Goal: Information Seeking & Learning: Check status

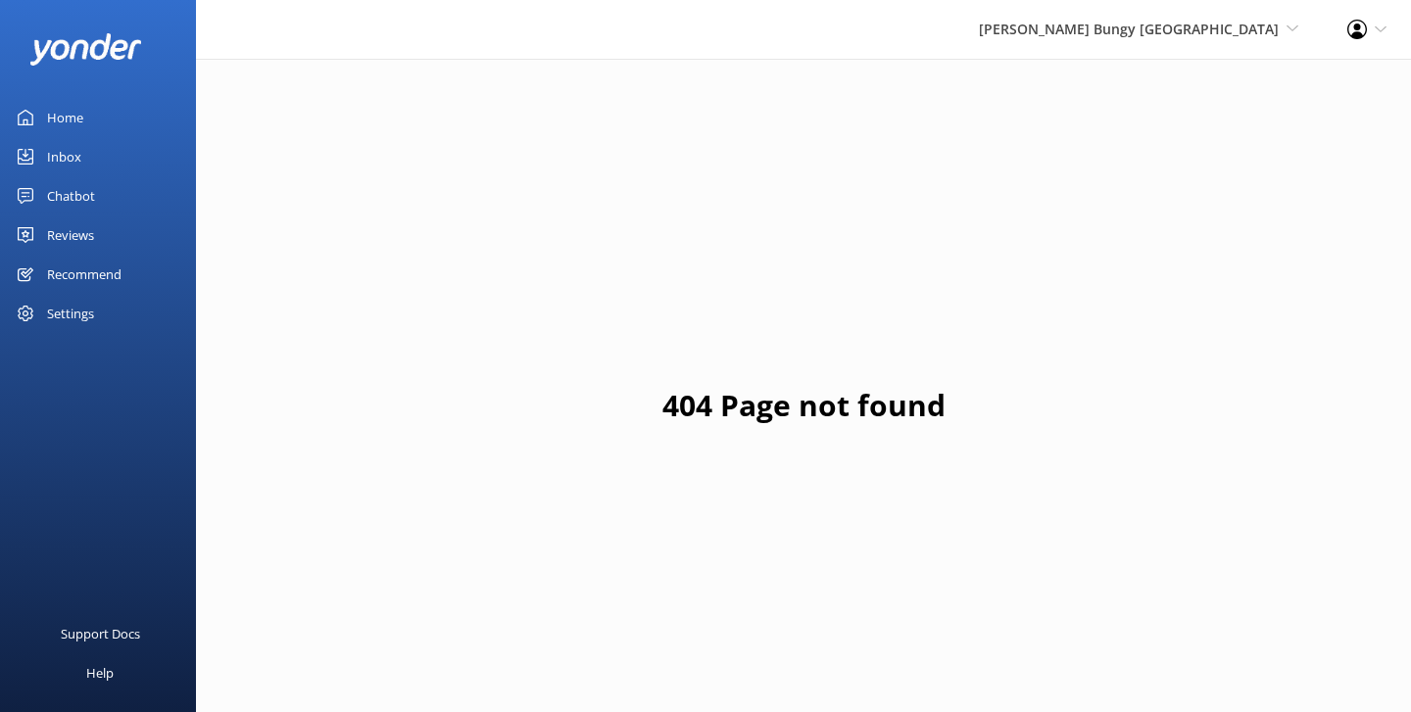
click at [65, 116] on div "Home" at bounding box center [65, 117] width 36 height 39
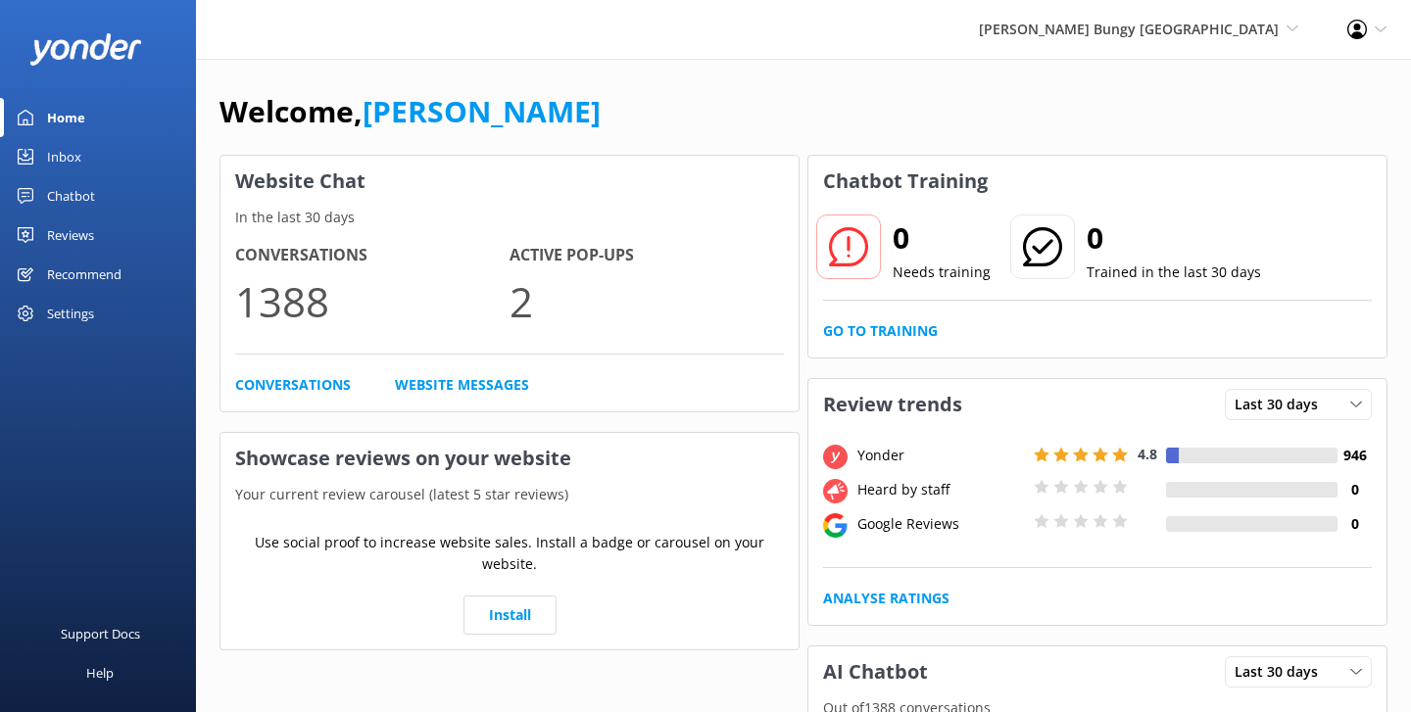
click at [73, 192] on div "Chatbot" at bounding box center [71, 195] width 48 height 39
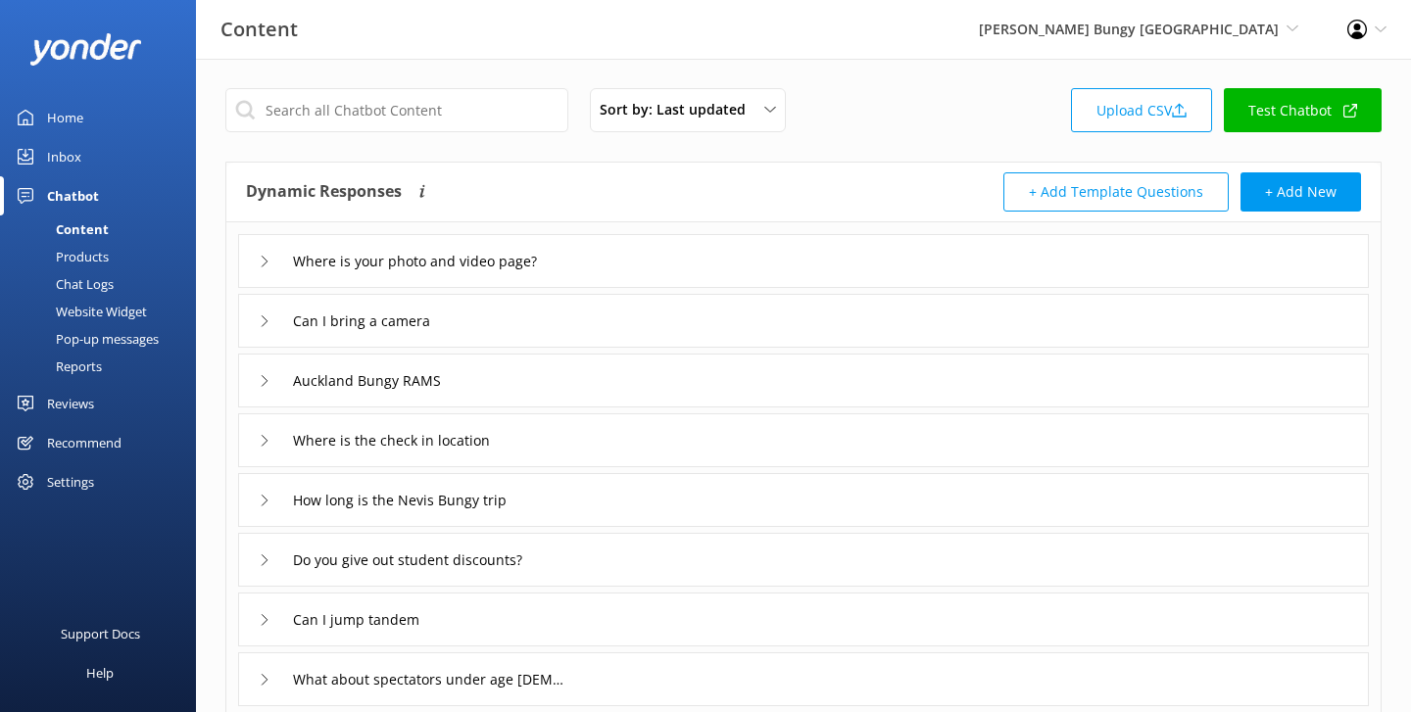
click at [63, 368] on div "Reports" at bounding box center [57, 366] width 90 height 27
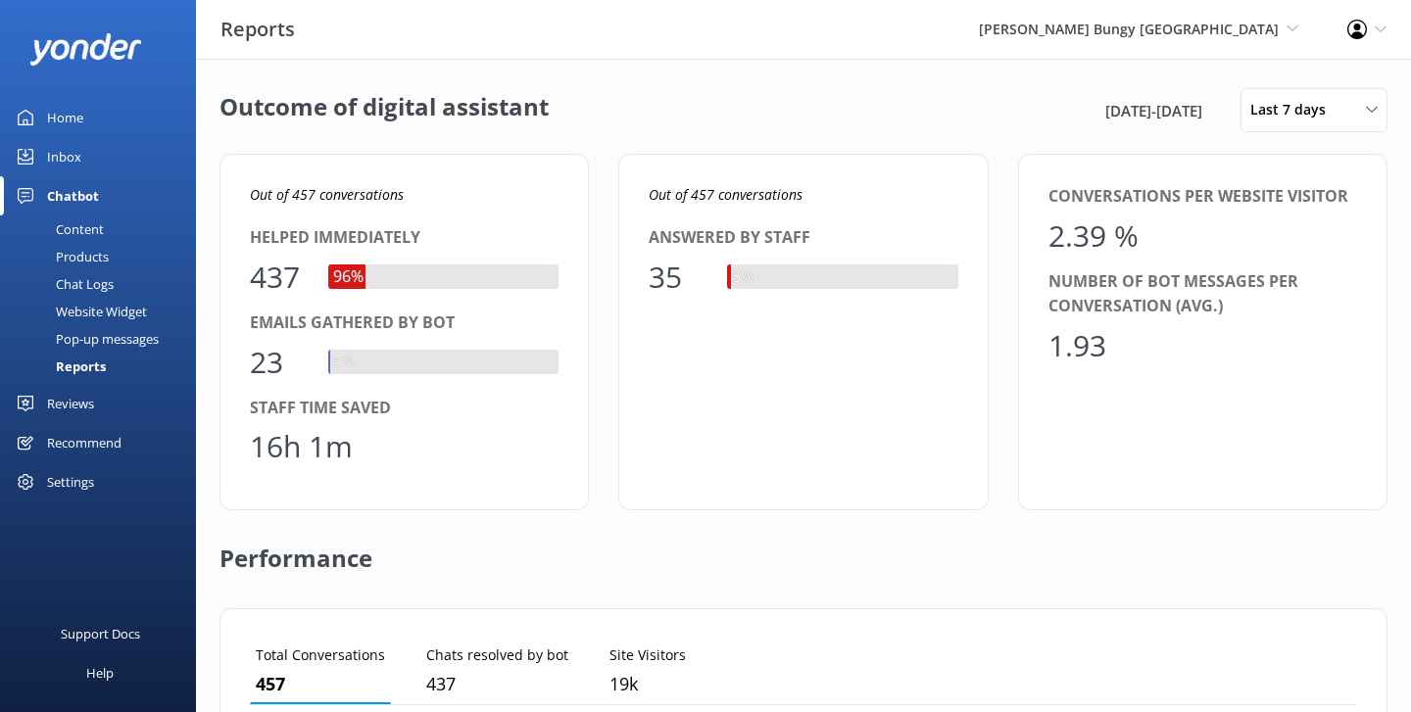
click at [91, 286] on div "Chat Logs" at bounding box center [63, 283] width 102 height 27
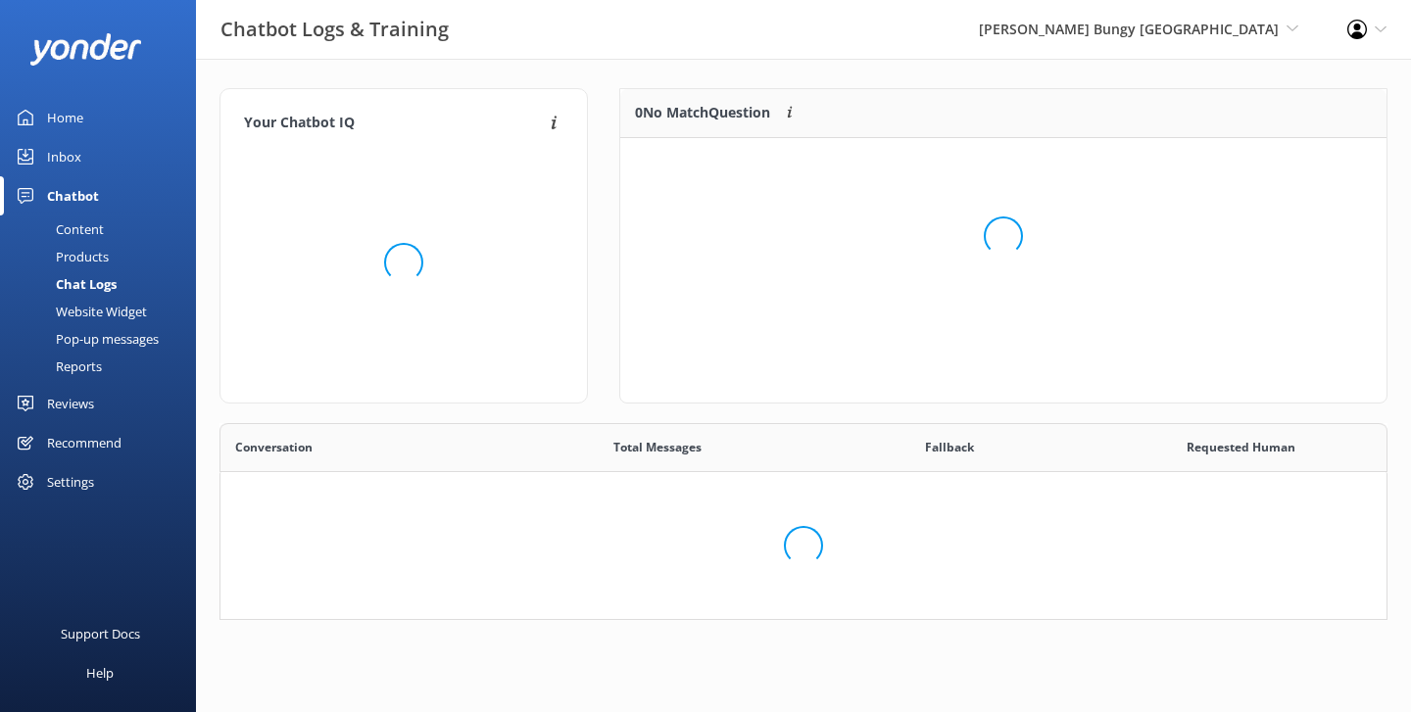
scroll to position [246, 766]
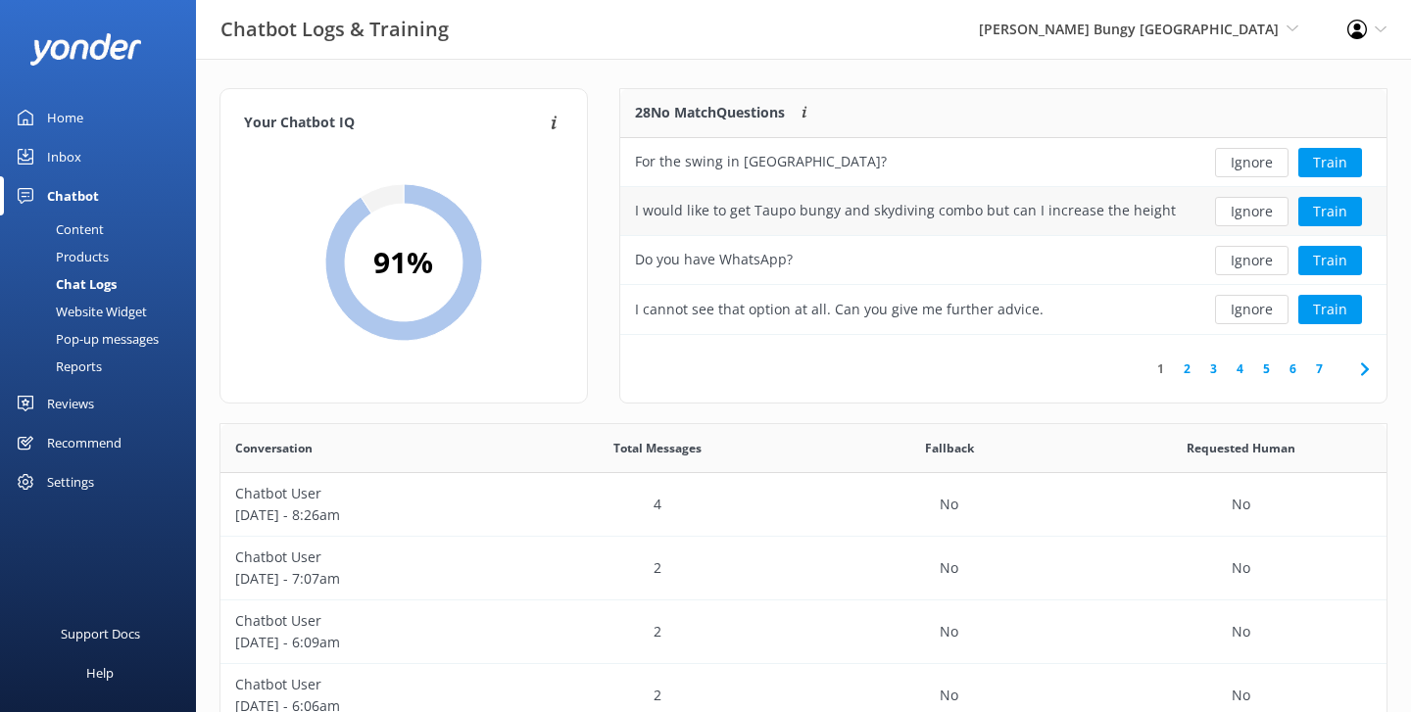
click at [983, 213] on div "I would like to get Taupo bungy and skydiving combo but can I increase the heig…" at bounding box center [905, 211] width 541 height 22
click at [132, 359] on link "Reports" at bounding box center [104, 366] width 184 height 27
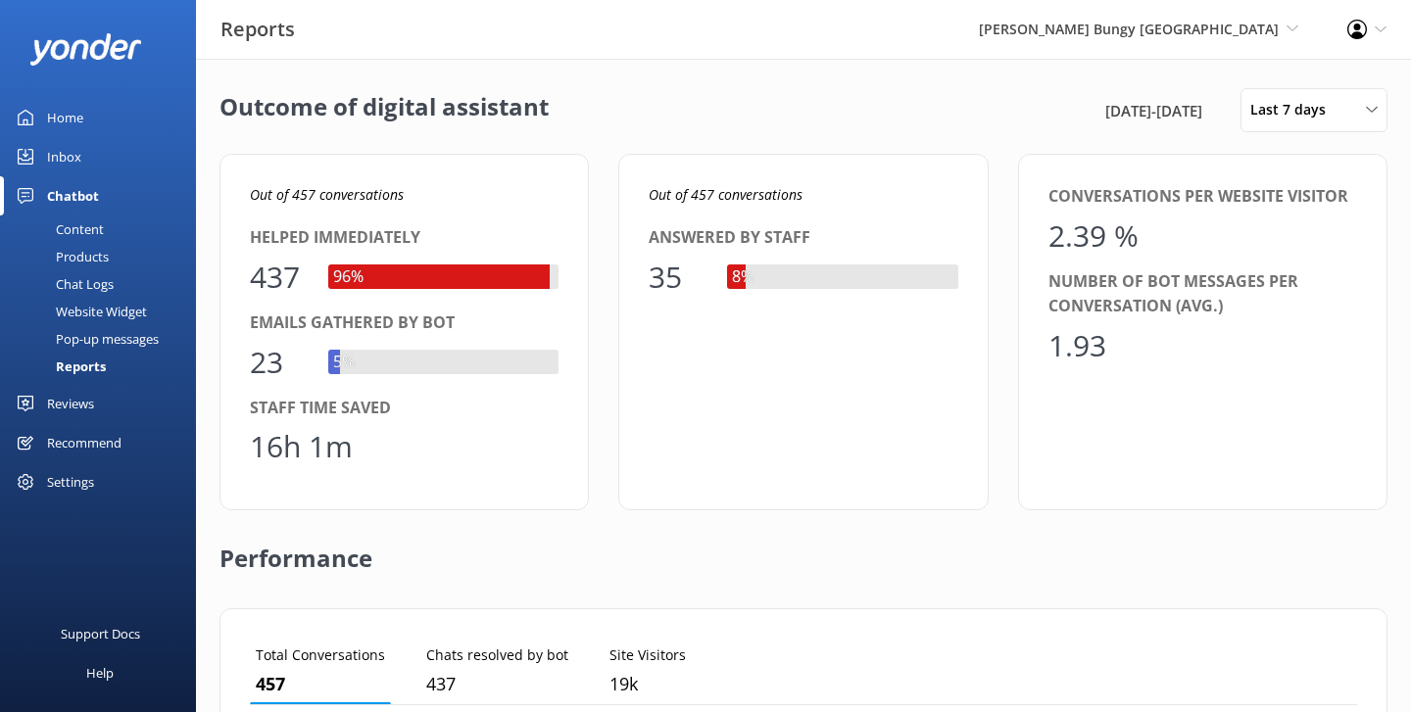
click at [1126, 43] on div "AJ Hackett Bungy New Zealand Yonder Zipline Yonder demo Yonder Luxury Suites Yo…" at bounding box center [1139, 29] width 368 height 59
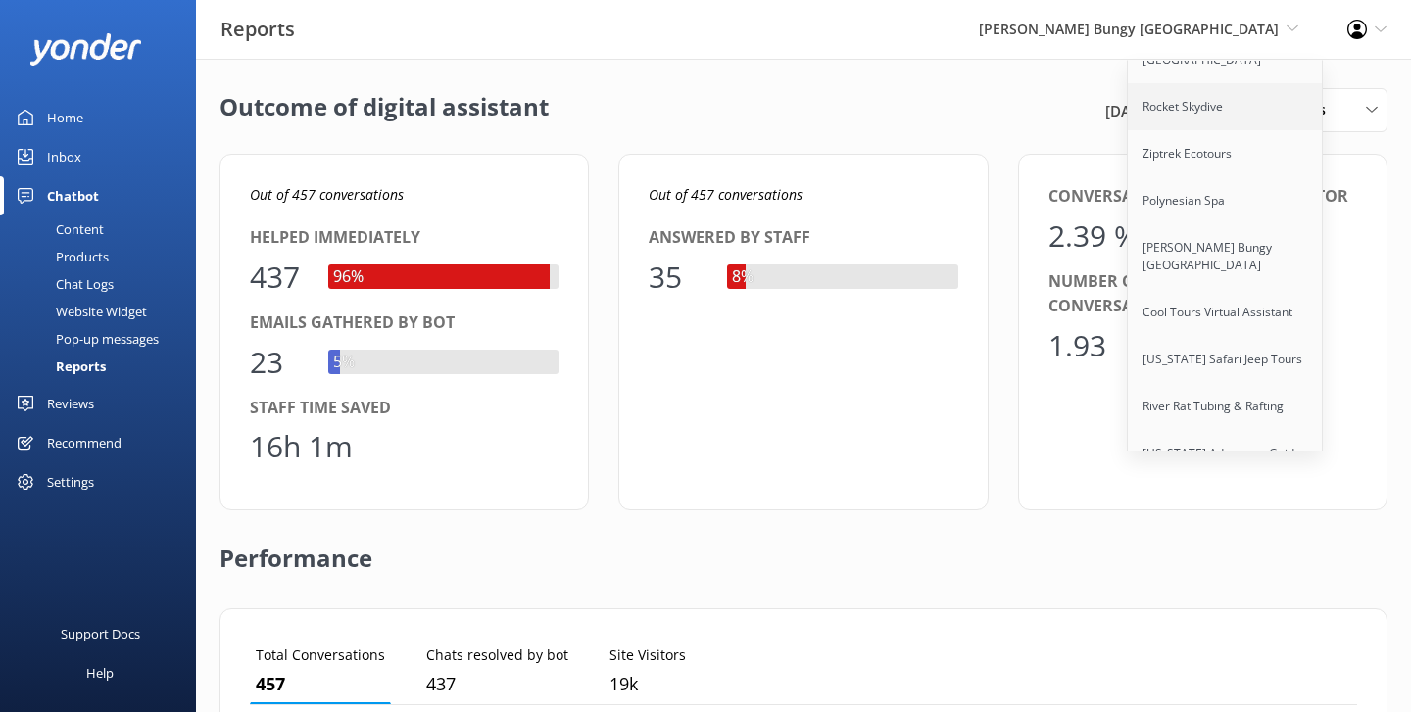
scroll to position [286, 0]
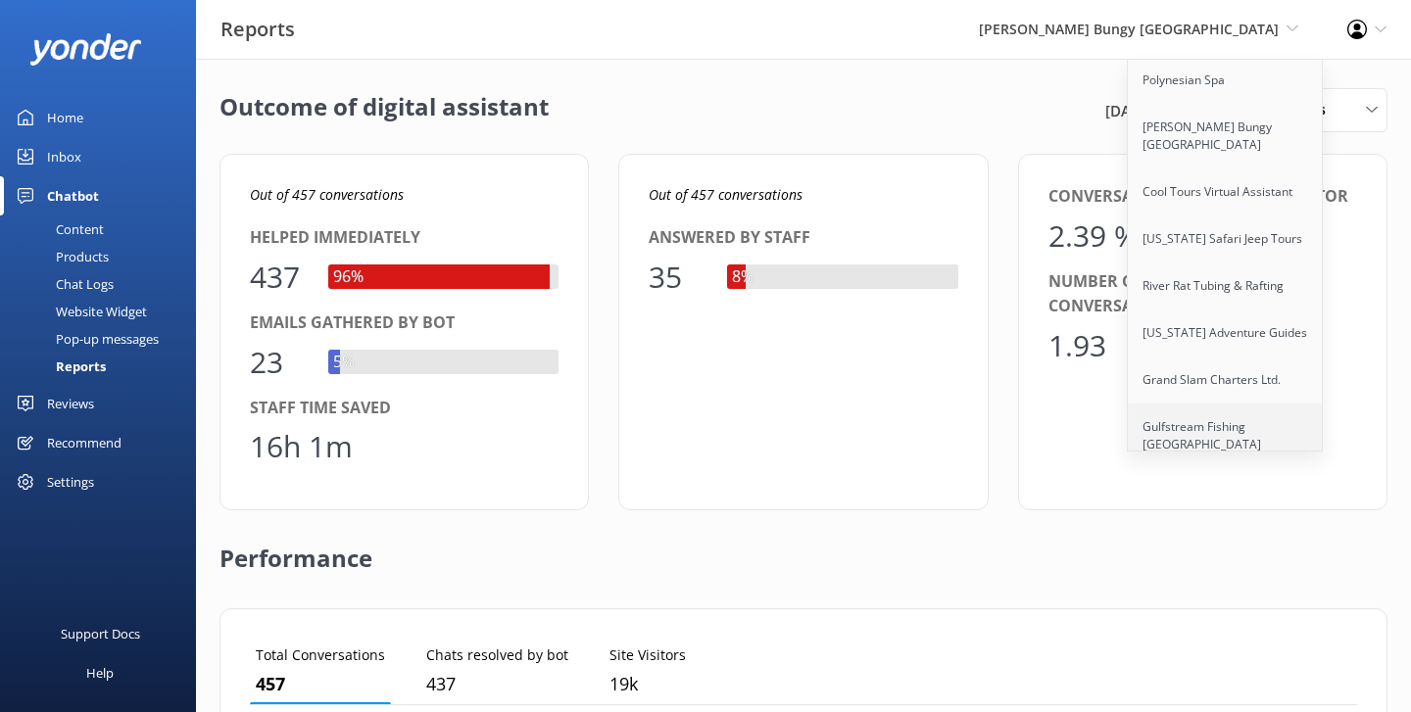
click at [1189, 408] on link "Gulfstream Fishing [GEOGRAPHIC_DATA]" at bounding box center [1226, 436] width 196 height 65
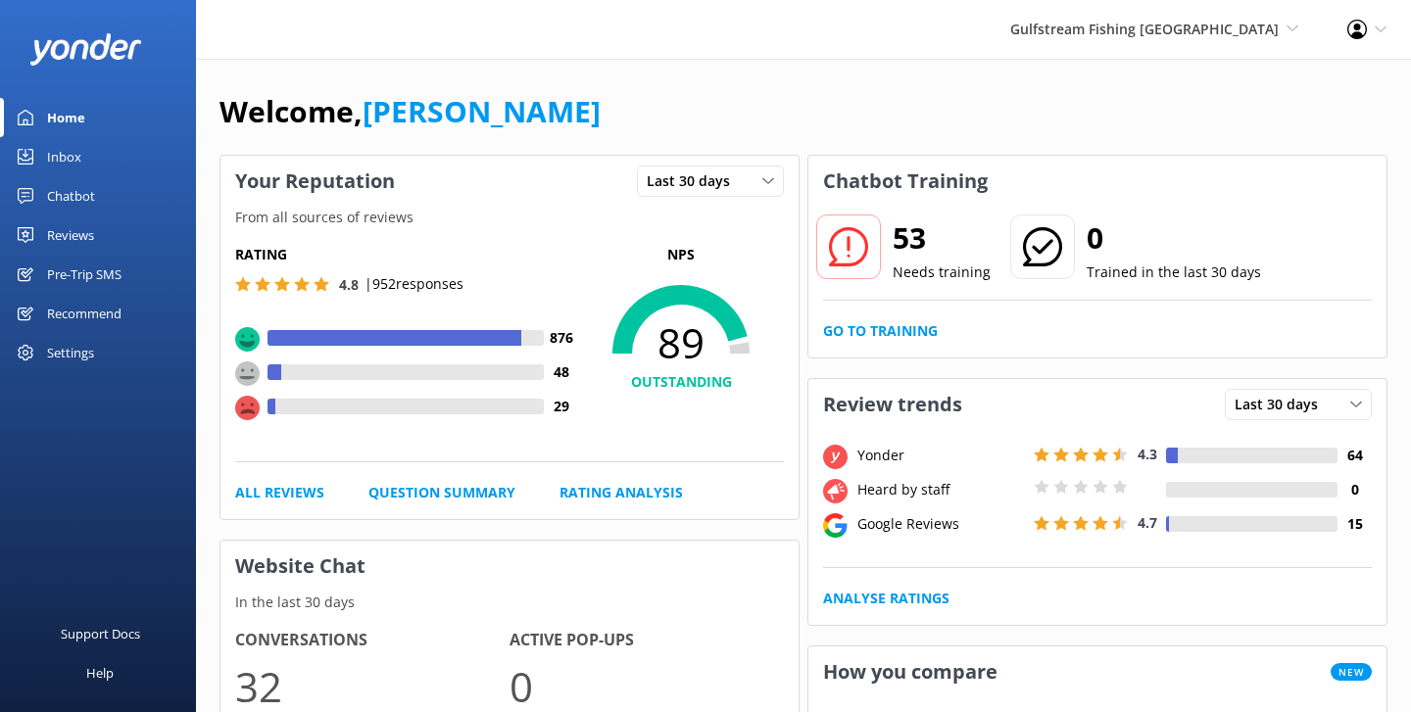
click at [78, 191] on div "Chatbot" at bounding box center [71, 195] width 48 height 39
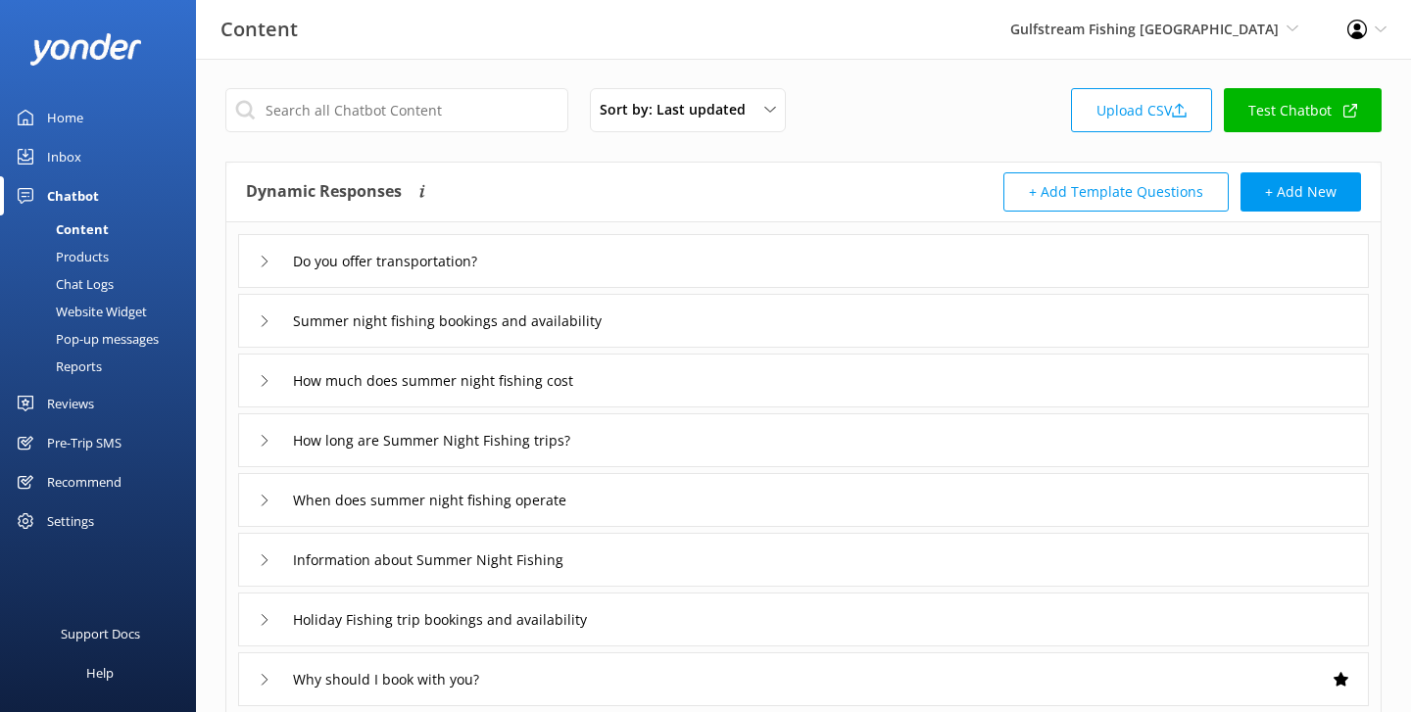
click at [73, 375] on div "Reports" at bounding box center [57, 366] width 90 height 27
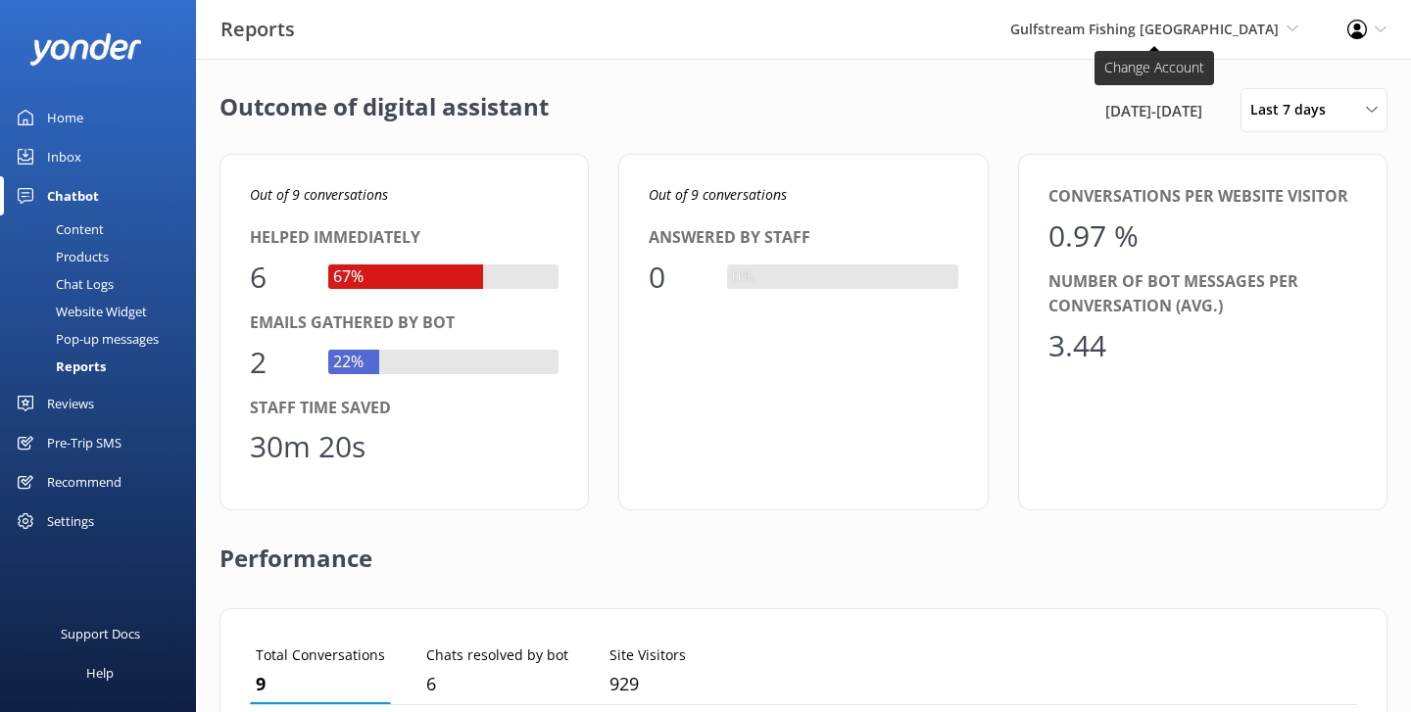
click at [1195, 32] on span "Gulfstream Fishing [GEOGRAPHIC_DATA]" at bounding box center [1144, 29] width 269 height 19
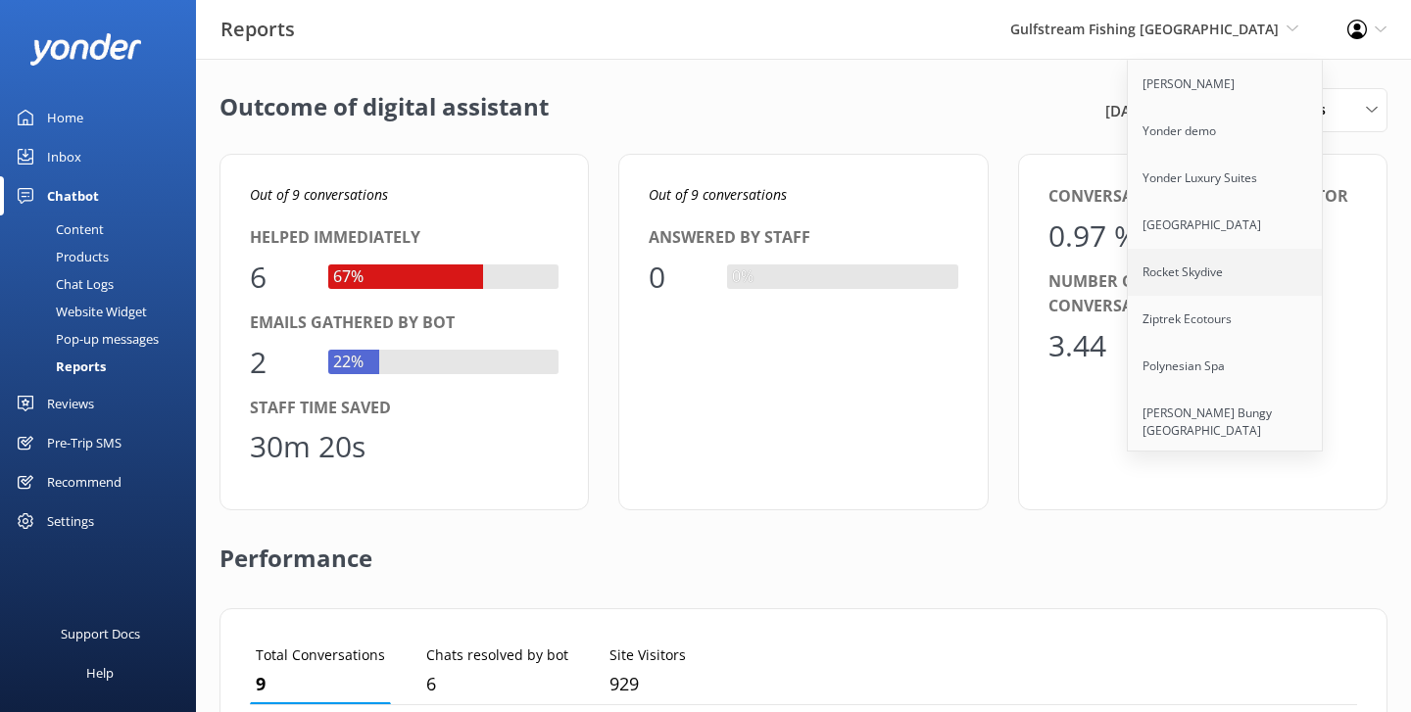
scroll to position [286, 0]
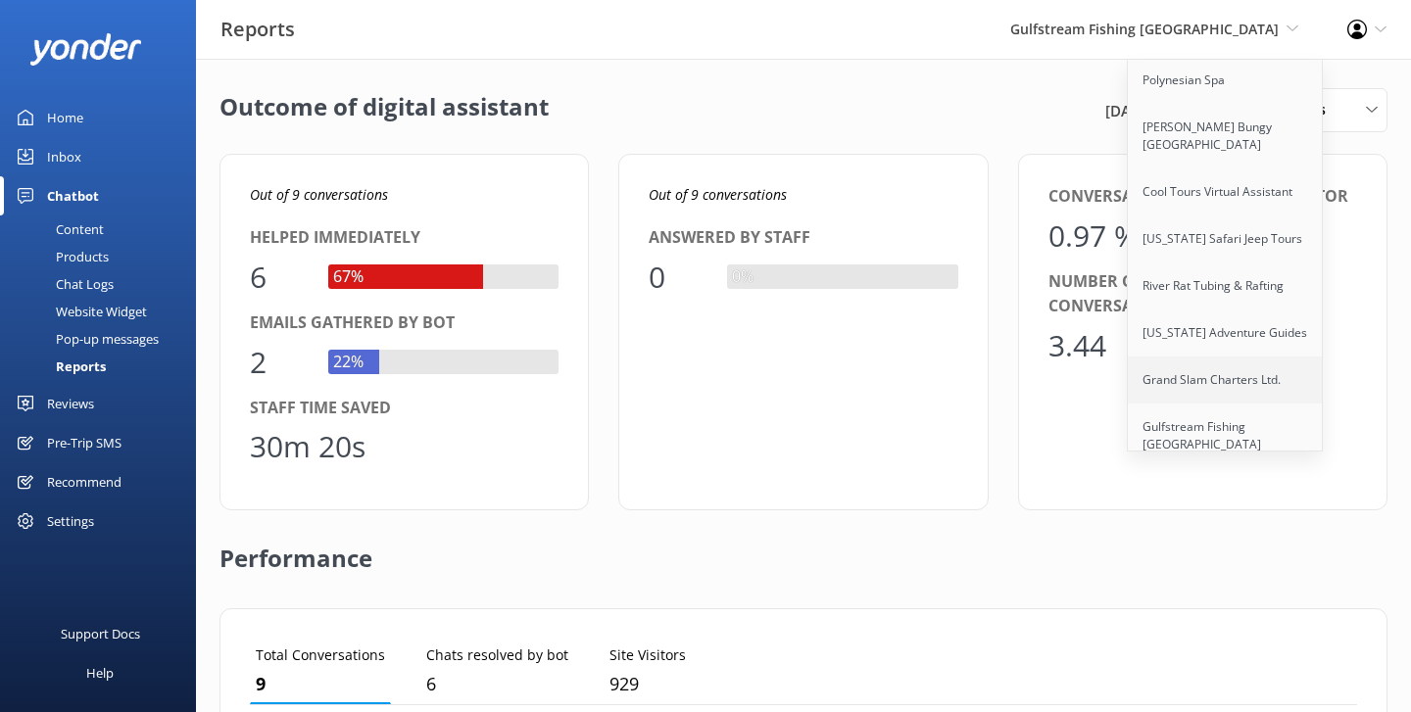
click at [1171, 378] on link "Grand Slam Charters Ltd." at bounding box center [1226, 380] width 196 height 47
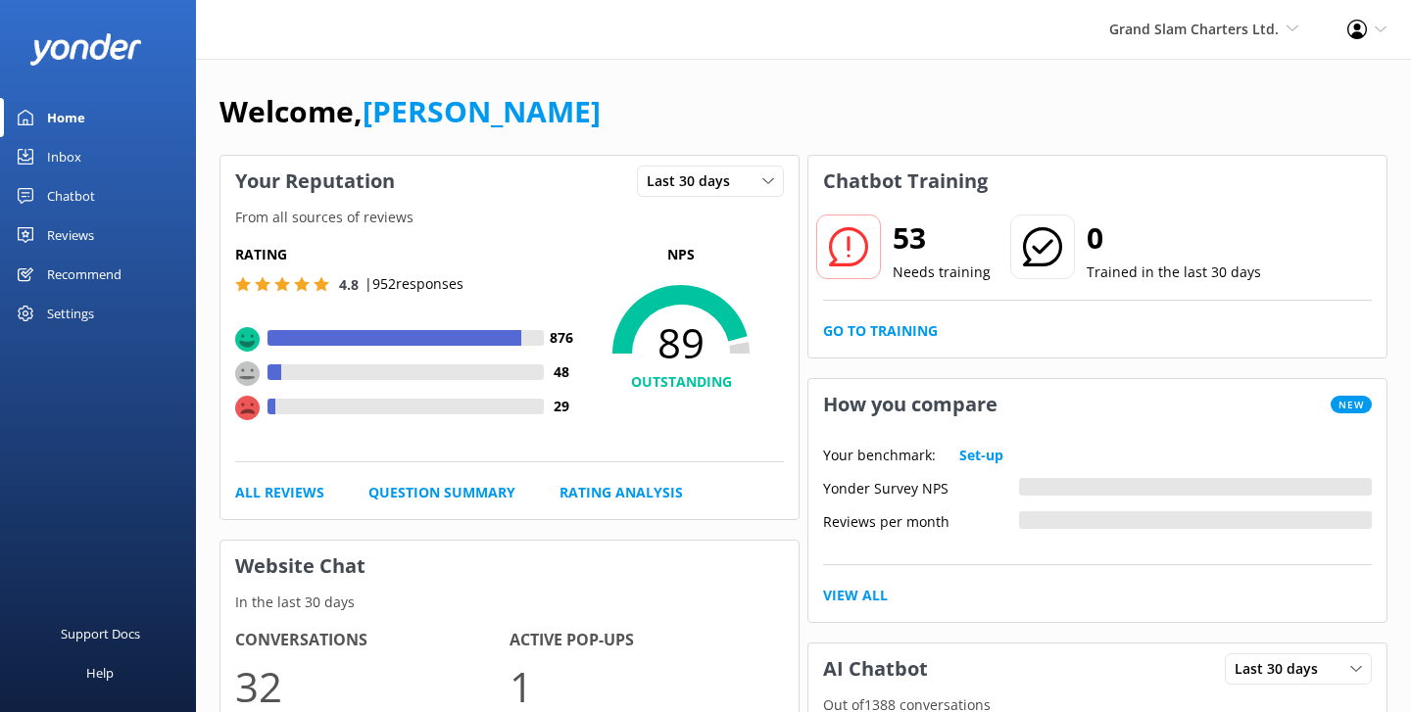
click at [73, 195] on div "Chatbot" at bounding box center [71, 195] width 48 height 39
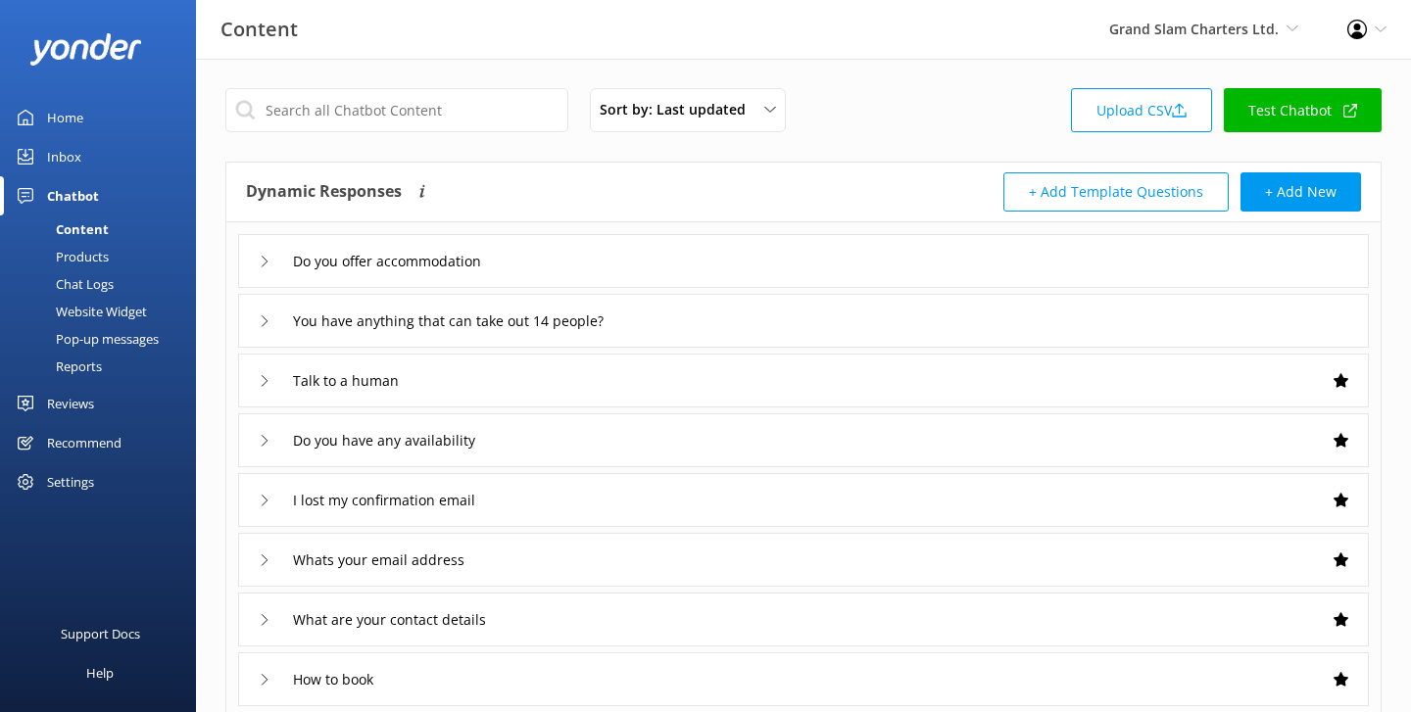
click at [84, 365] on div "Reports" at bounding box center [57, 366] width 90 height 27
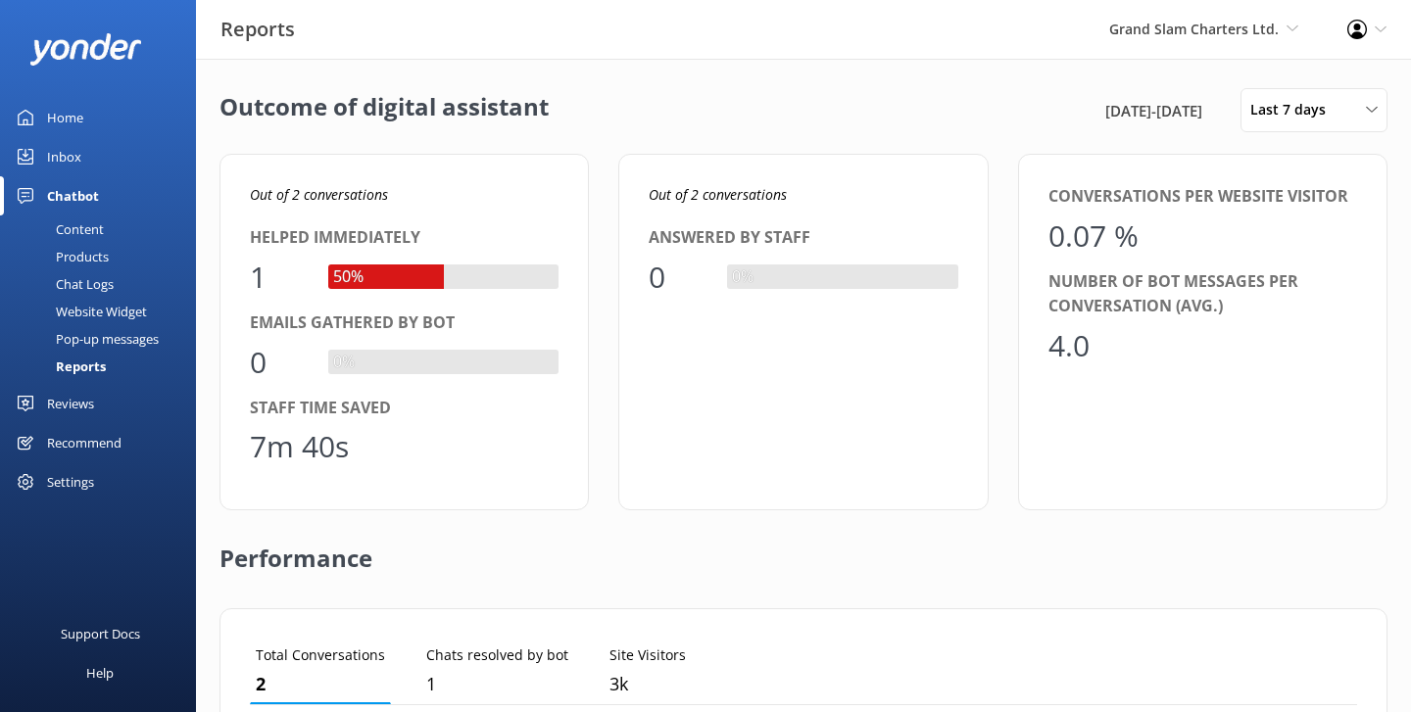
click at [68, 126] on div "Home" at bounding box center [65, 117] width 36 height 39
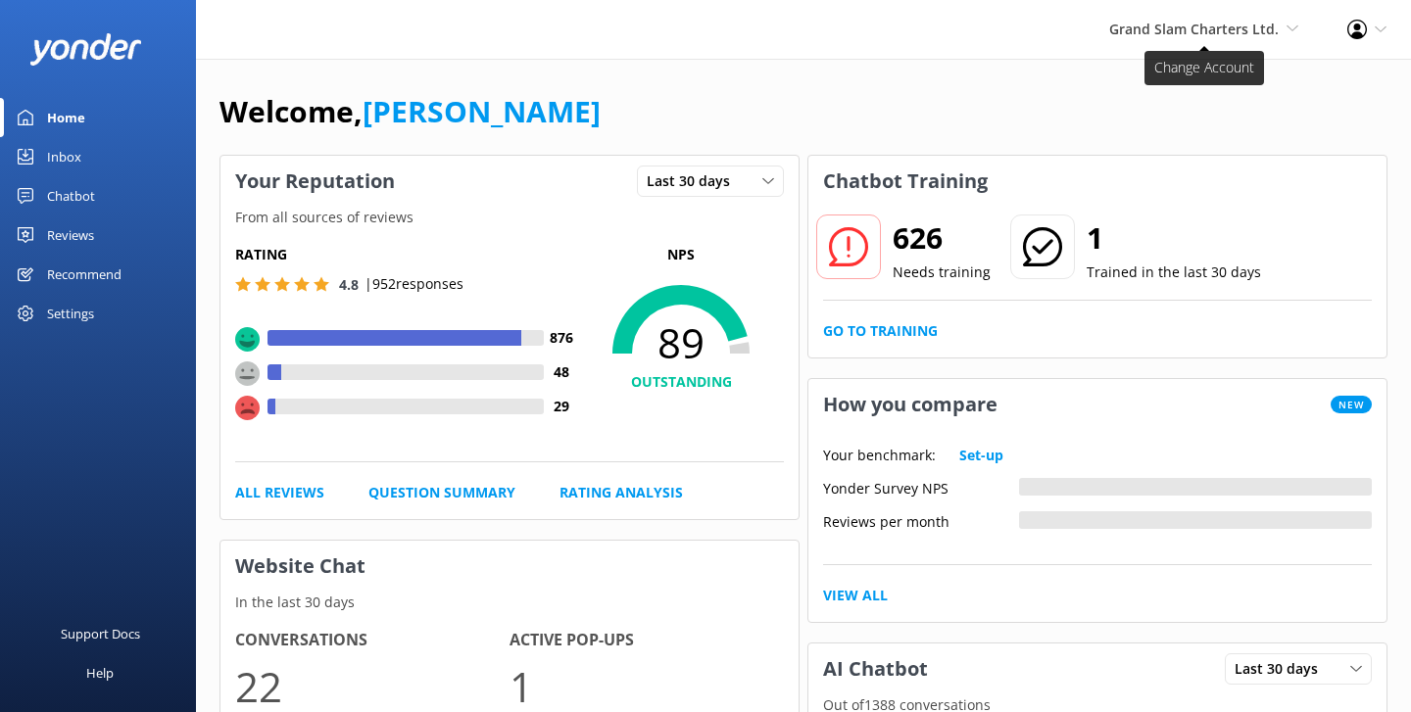
click at [1235, 39] on span "Grand Slam Charters Ltd. Yonder Zipline Yonder demo Yonder Luxury Suites Yonder…" at bounding box center [1203, 30] width 189 height 22
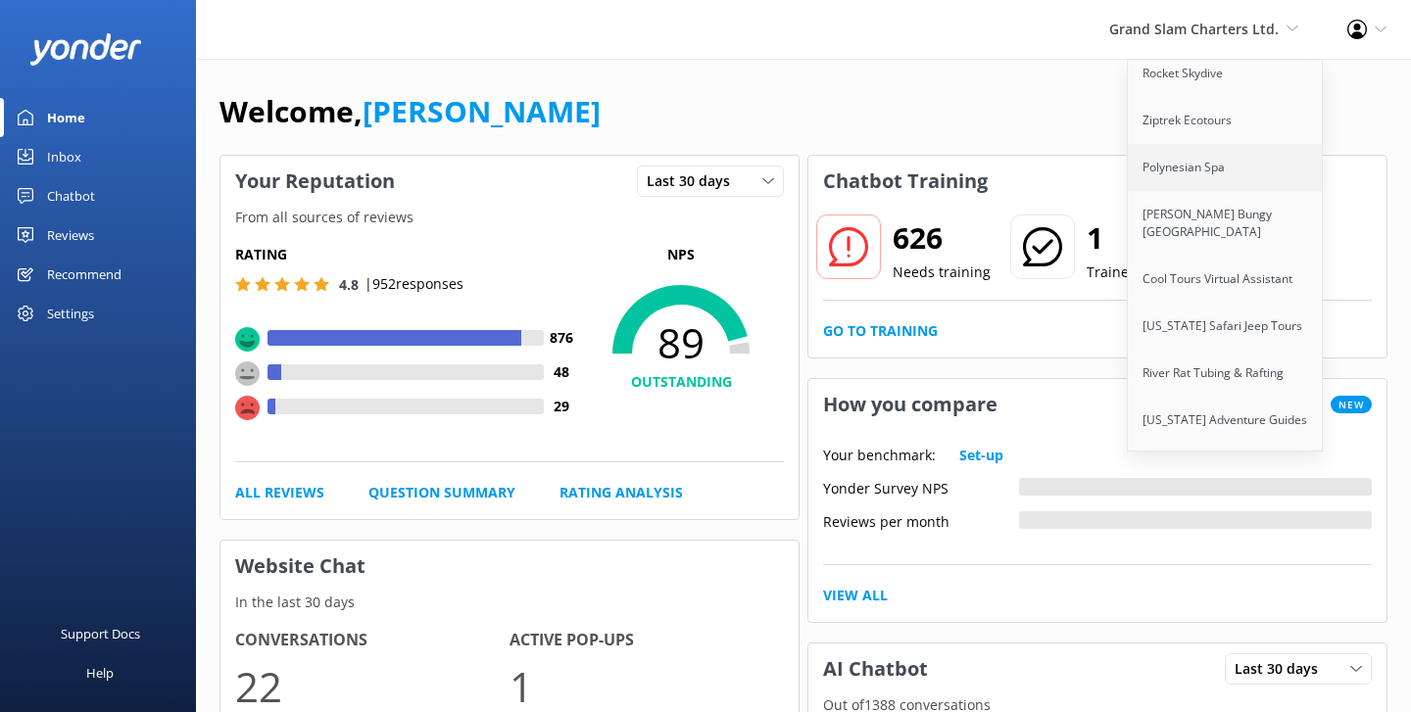
scroll to position [228, 0]
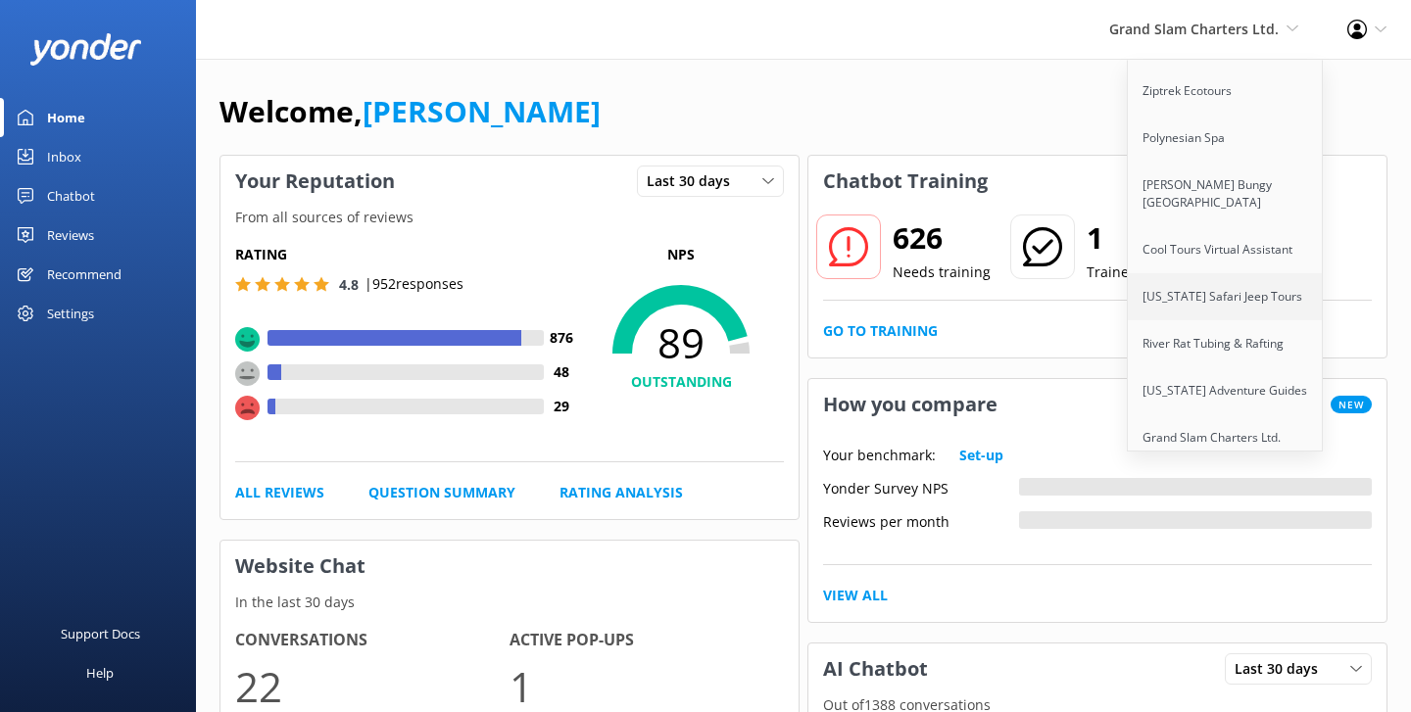
click at [1211, 292] on link "[US_STATE] Safari Jeep Tours" at bounding box center [1226, 296] width 196 height 47
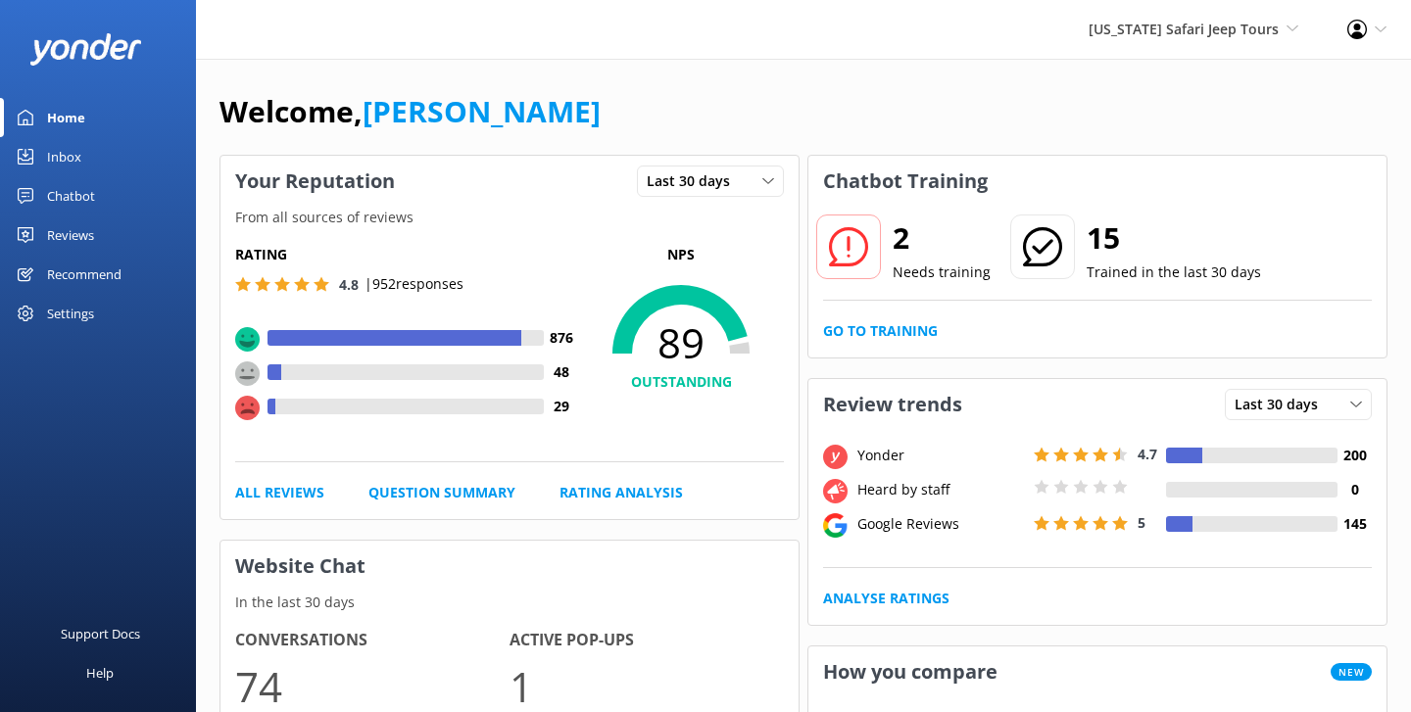
click at [59, 191] on div "Chatbot" at bounding box center [71, 195] width 48 height 39
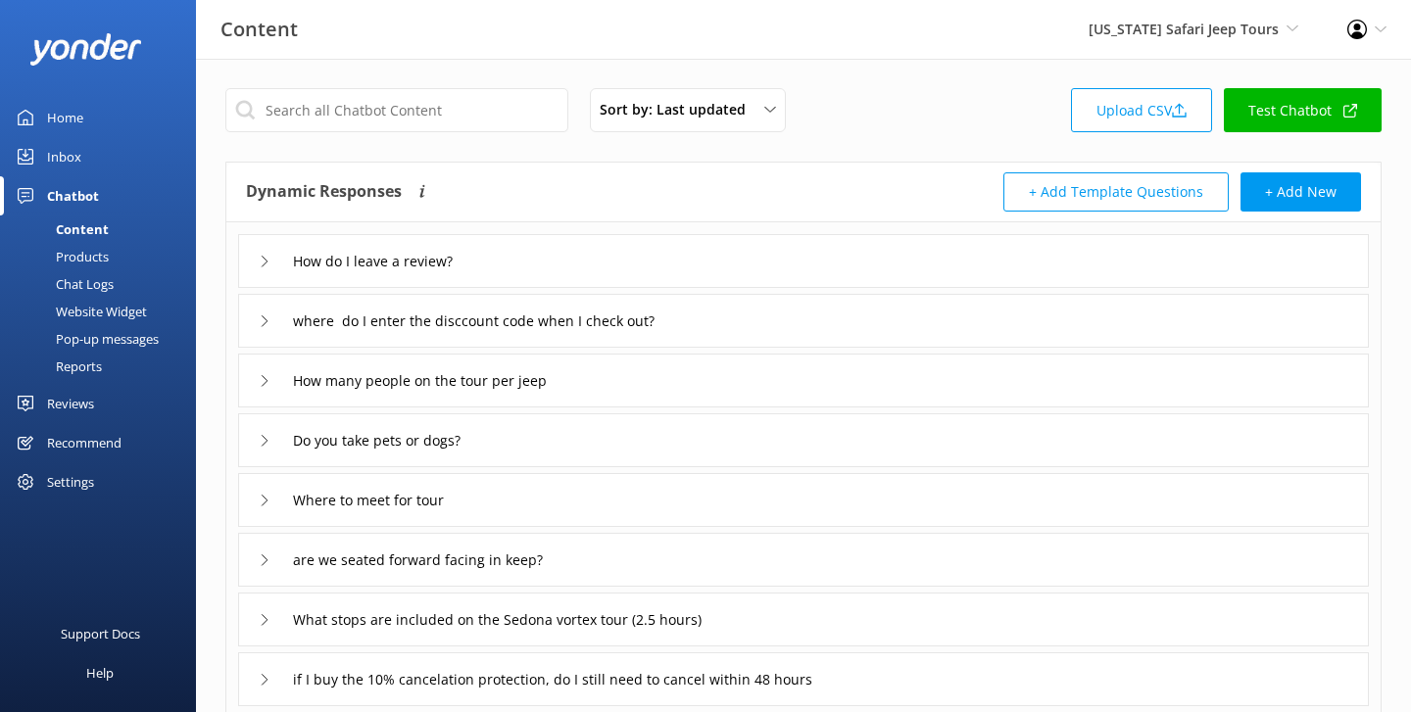
click at [74, 367] on div "Reports" at bounding box center [57, 366] width 90 height 27
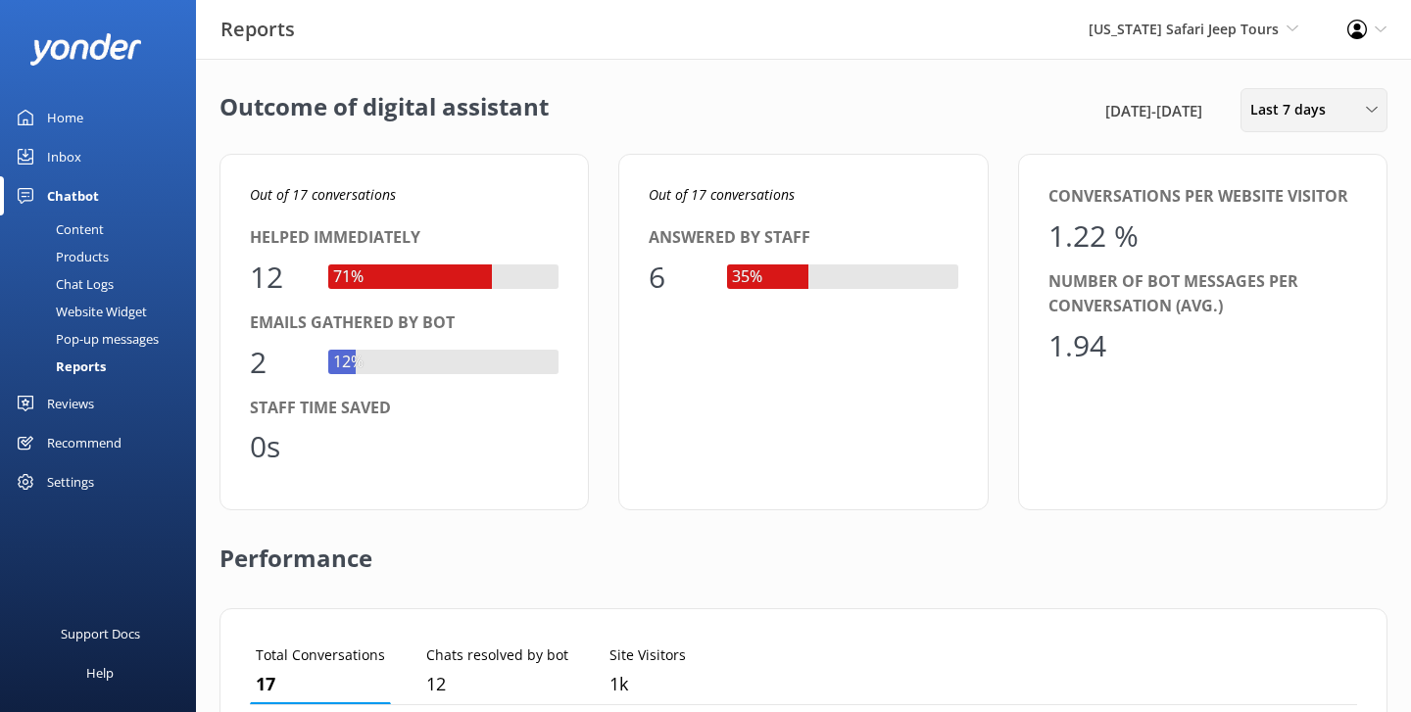
click at [1252, 100] on span "Last 7 days" at bounding box center [1294, 110] width 87 height 22
click at [1262, 278] on div "Last 90 days" at bounding box center [1286, 276] width 70 height 20
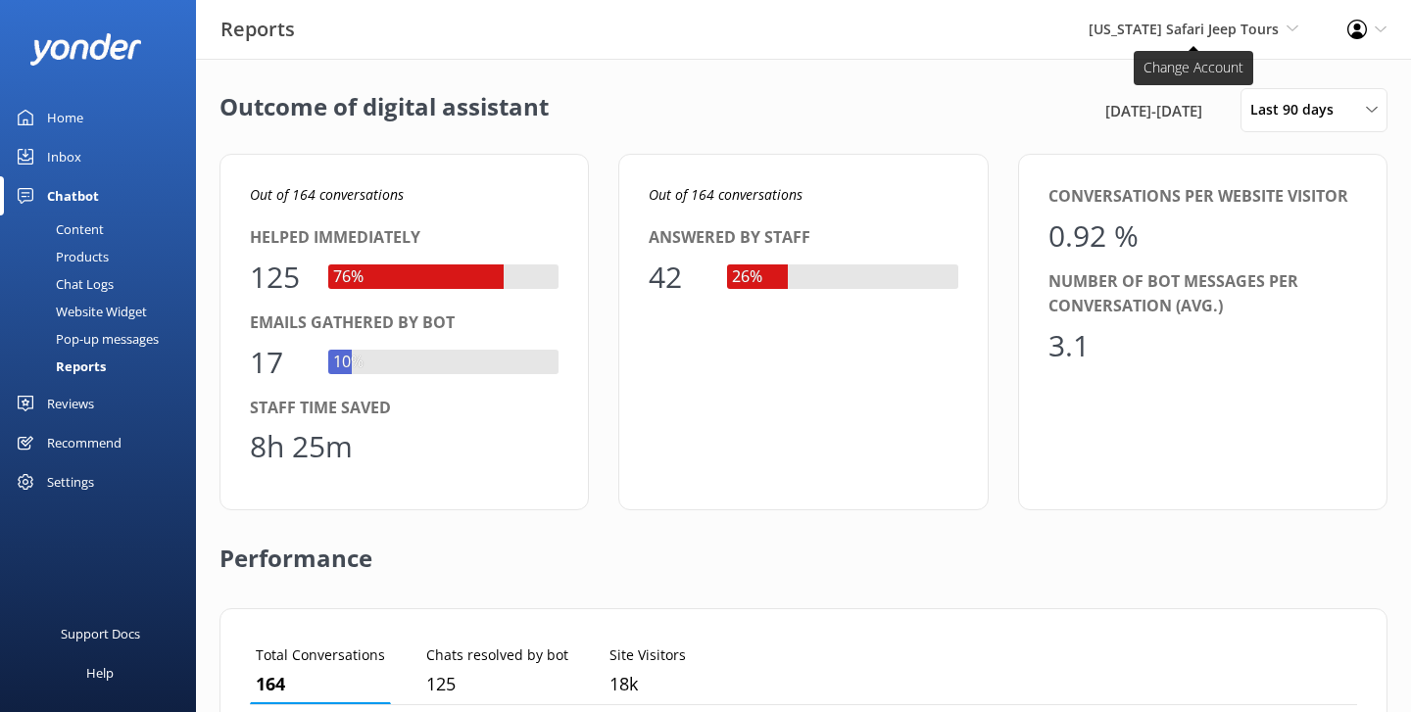
click at [1153, 38] on span "Arizona Safari Jeep Tours Yonder Zipline Yonder demo Yonder Luxury Suites Yonde…" at bounding box center [1194, 30] width 210 height 22
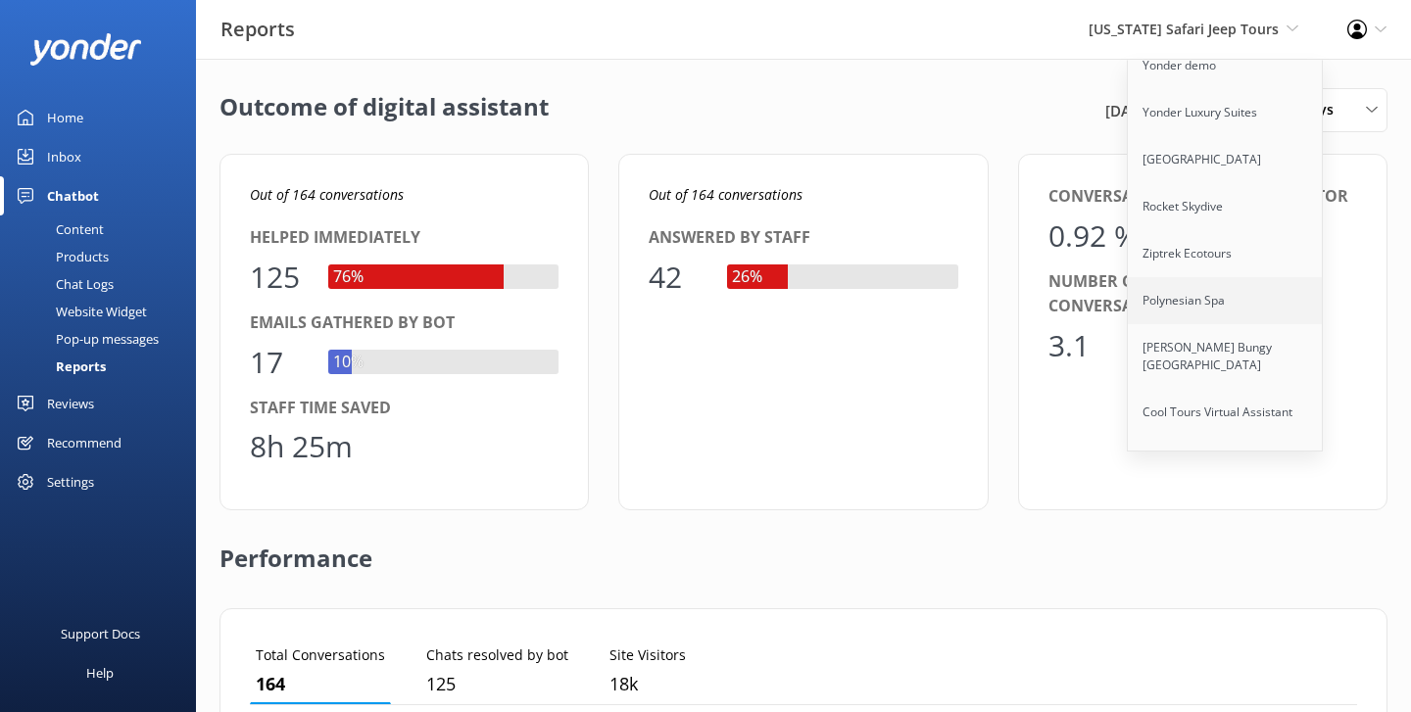
scroll to position [81, 0]
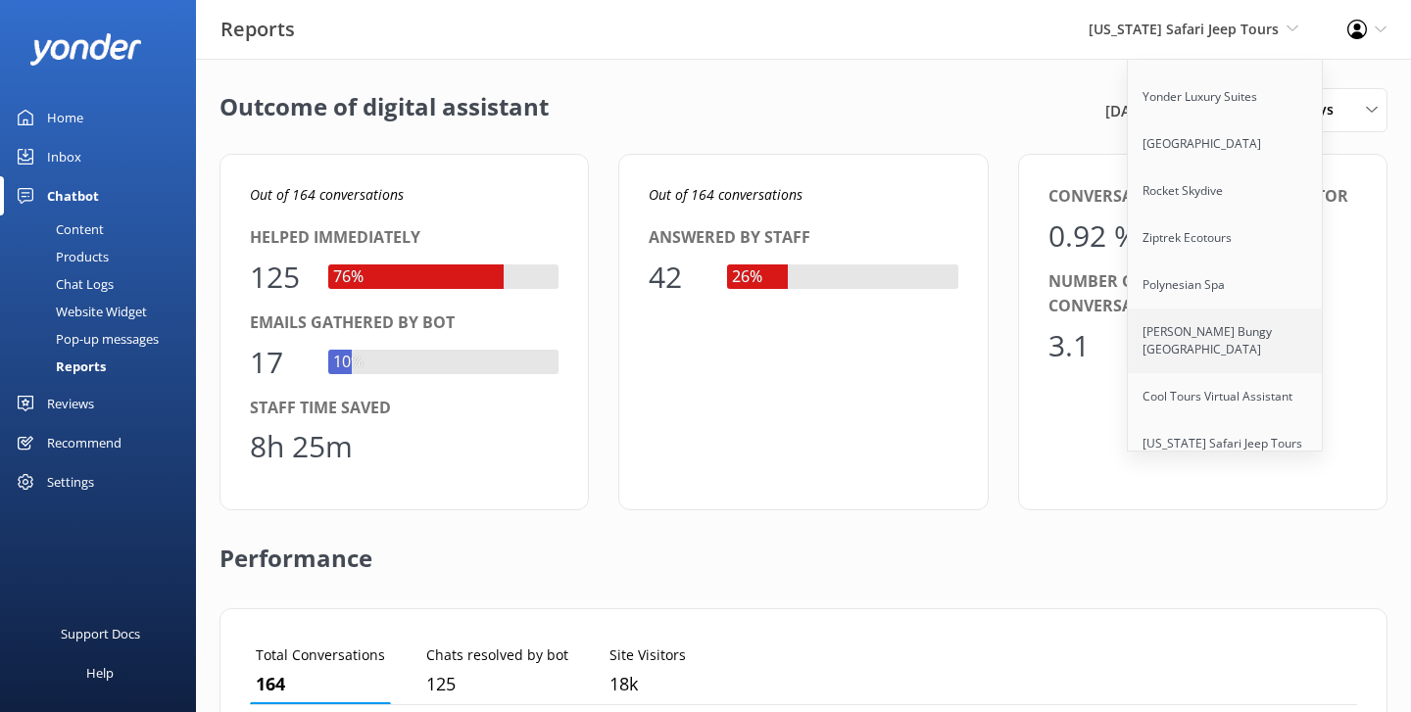
click at [1185, 338] on link "[PERSON_NAME] Bungy [GEOGRAPHIC_DATA]" at bounding box center [1226, 341] width 196 height 65
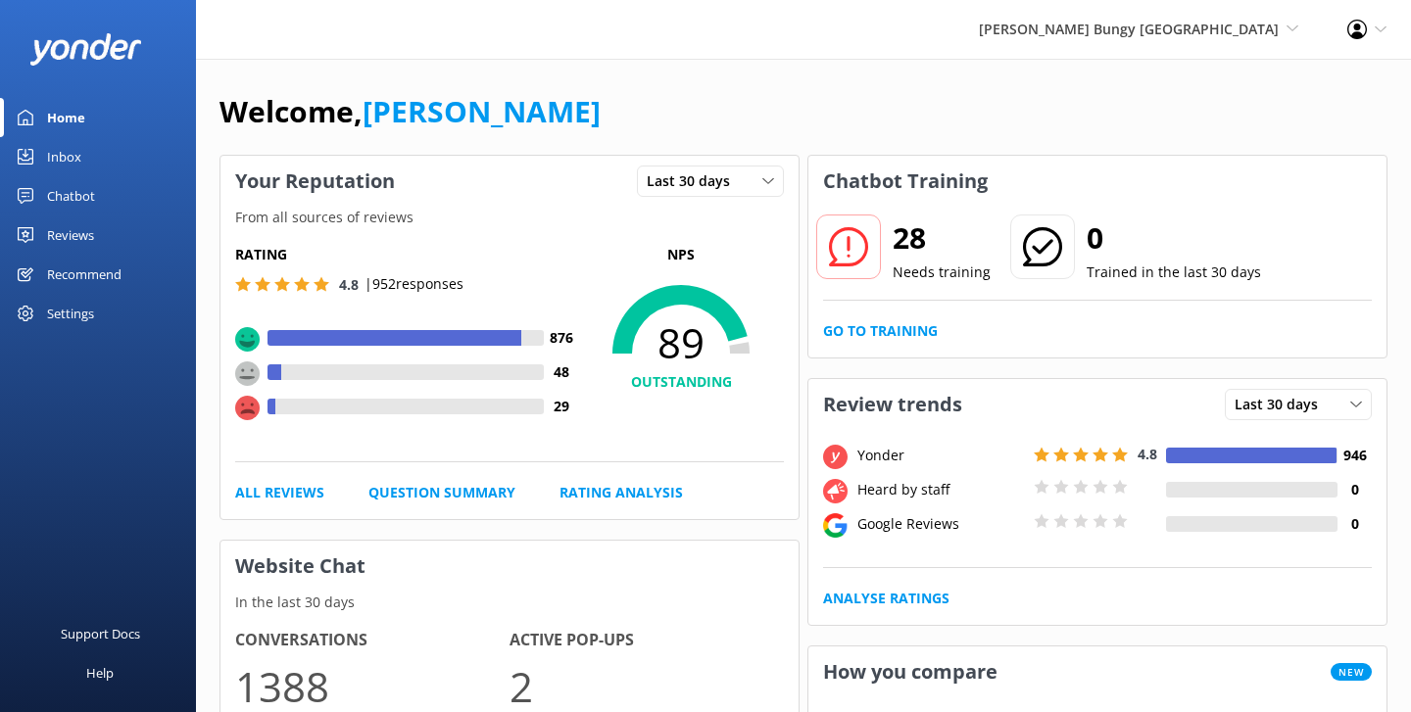
click at [61, 194] on div "Chatbot" at bounding box center [71, 195] width 48 height 39
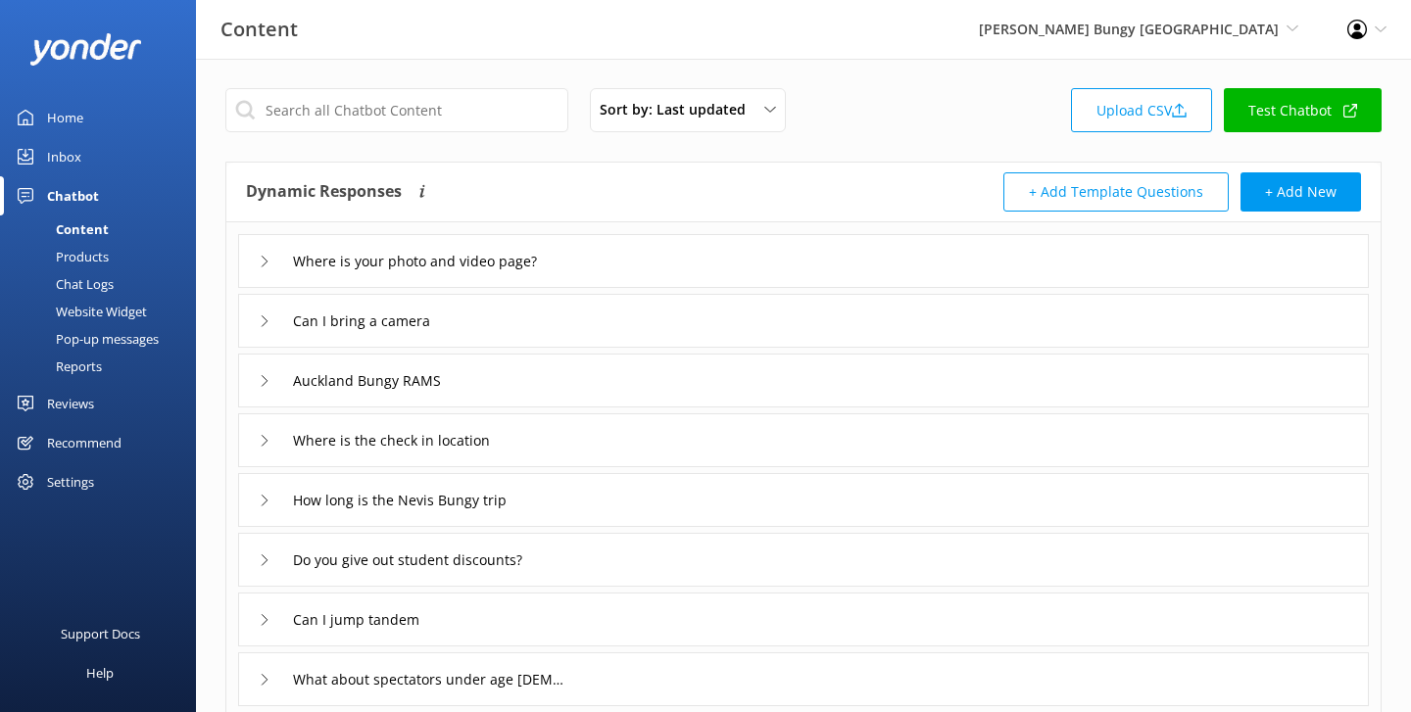
click at [68, 366] on div "Reports" at bounding box center [57, 366] width 90 height 27
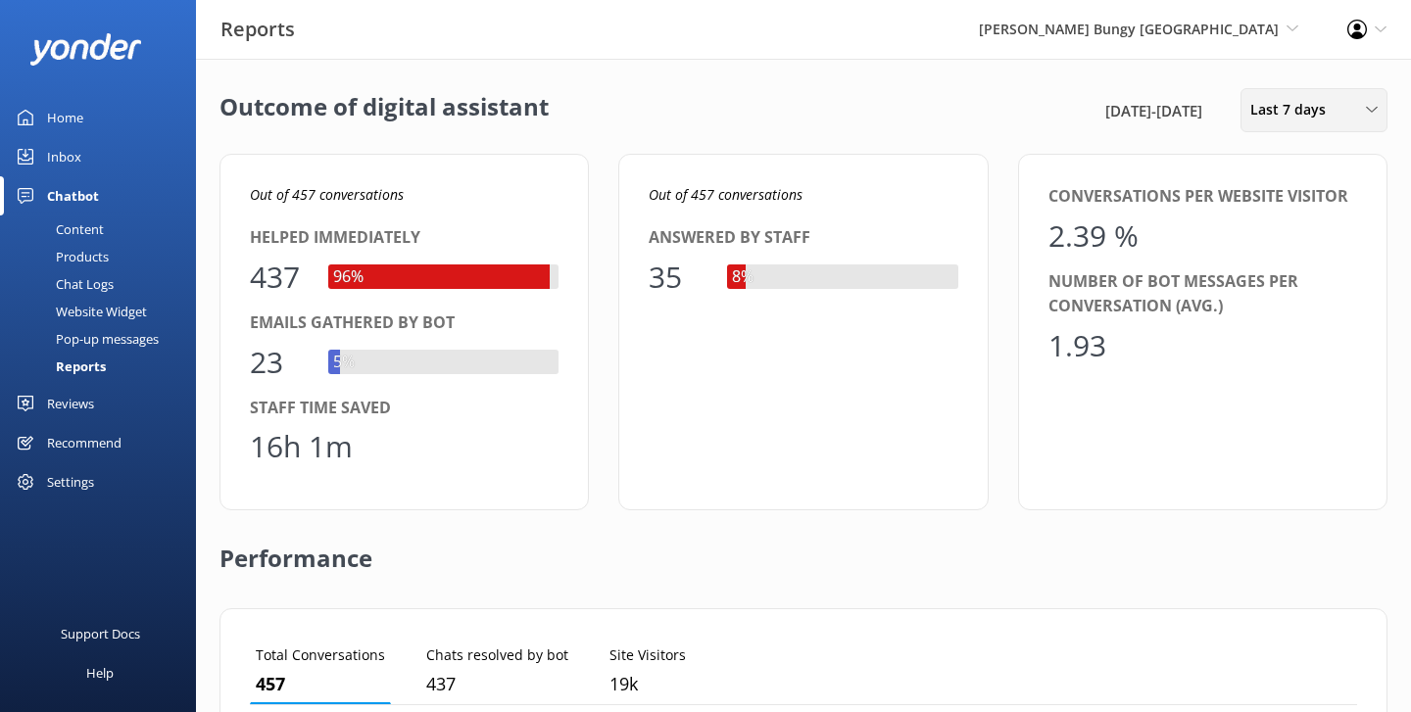
click at [1266, 107] on span "Last 7 days" at bounding box center [1294, 110] width 87 height 22
click at [1276, 208] on link "Last 30 days" at bounding box center [1329, 195] width 174 height 39
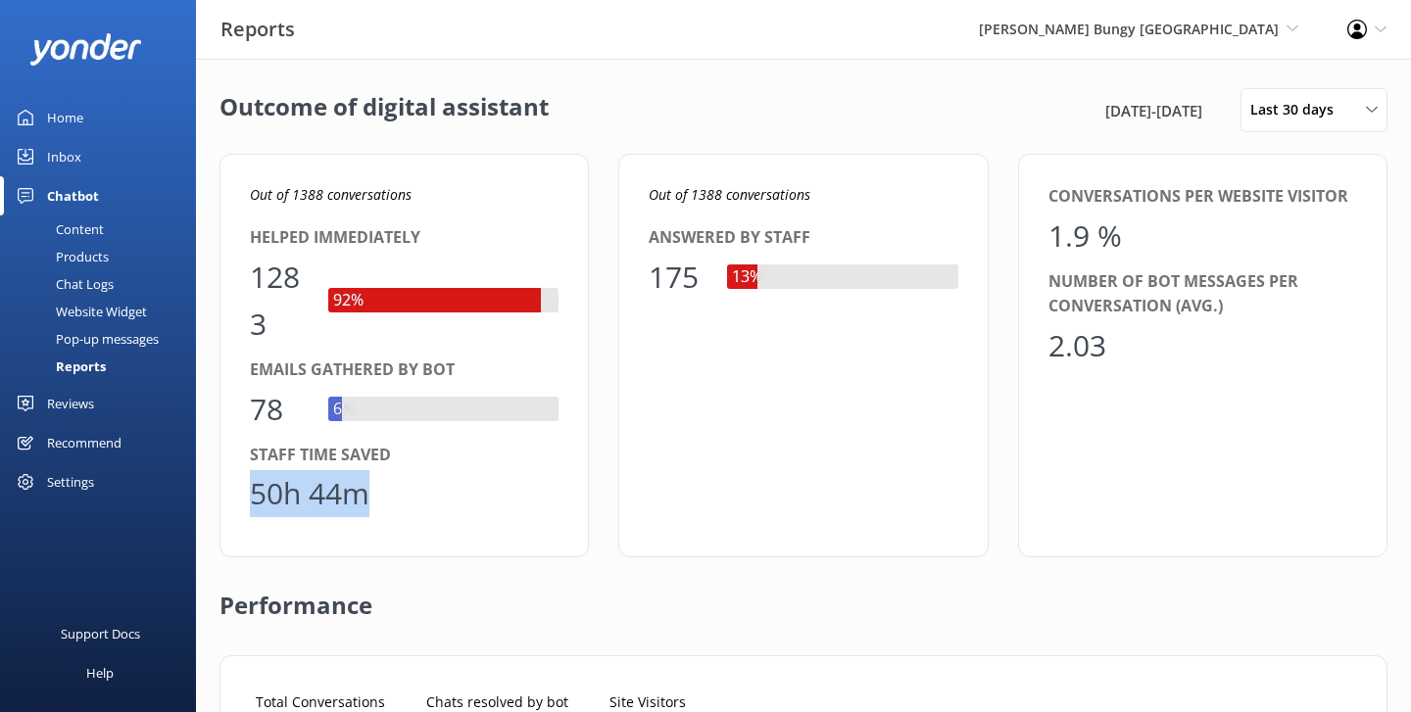
drag, startPoint x: 389, startPoint y: 486, endPoint x: 241, endPoint y: 466, distance: 149.3
click at [241, 466] on div "Out of 1388 conversations Helped immediately 1283 92% Emails gathered by bot 78…" at bounding box center [404, 356] width 369 height 404
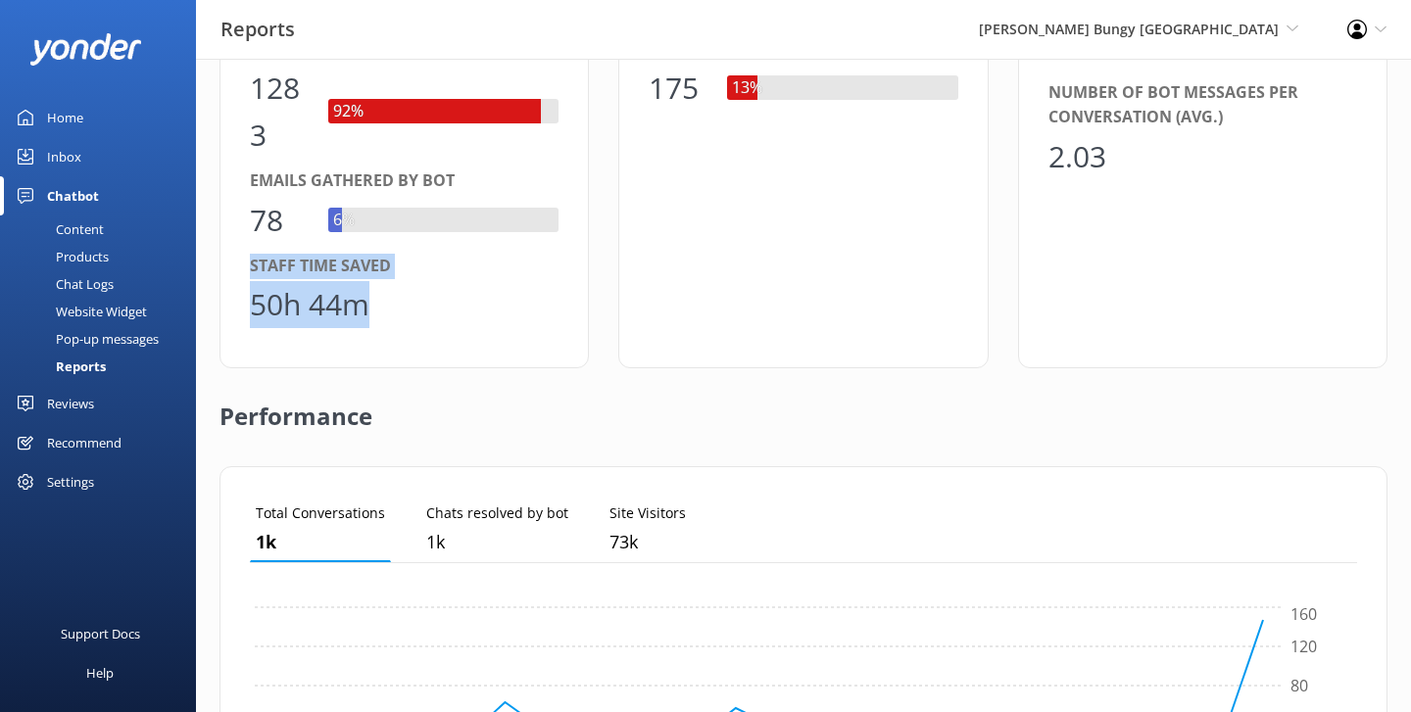
scroll to position [701, 0]
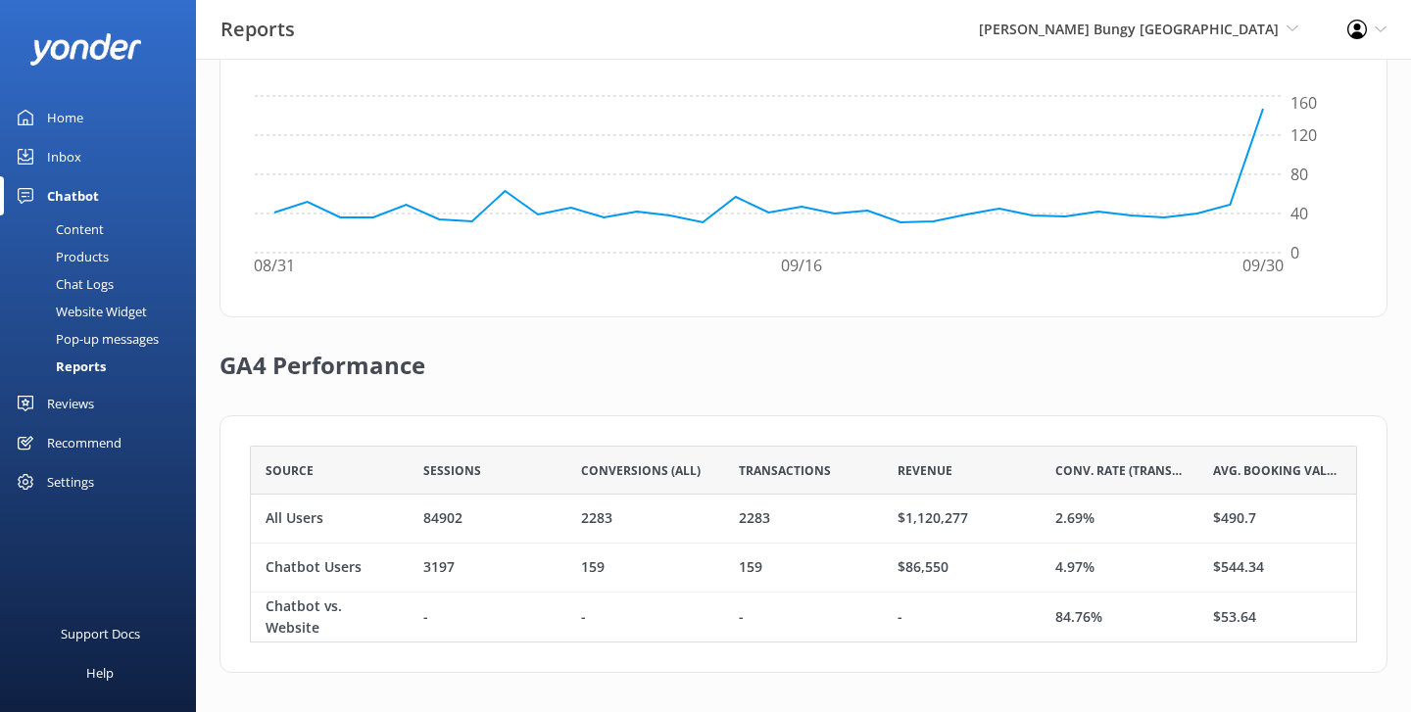
click at [829, 403] on div "GA4 Performance" at bounding box center [804, 367] width 1168 height 98
drag, startPoint x: 1014, startPoint y: 615, endPoint x: 1167, endPoint y: 615, distance: 152.9
click at [1167, 615] on div "Chatbot vs. Website - - - - 84.76% $53.64" at bounding box center [803, 617] width 1107 height 49
click at [1167, 615] on div "84.76%" at bounding box center [1120, 617] width 158 height 49
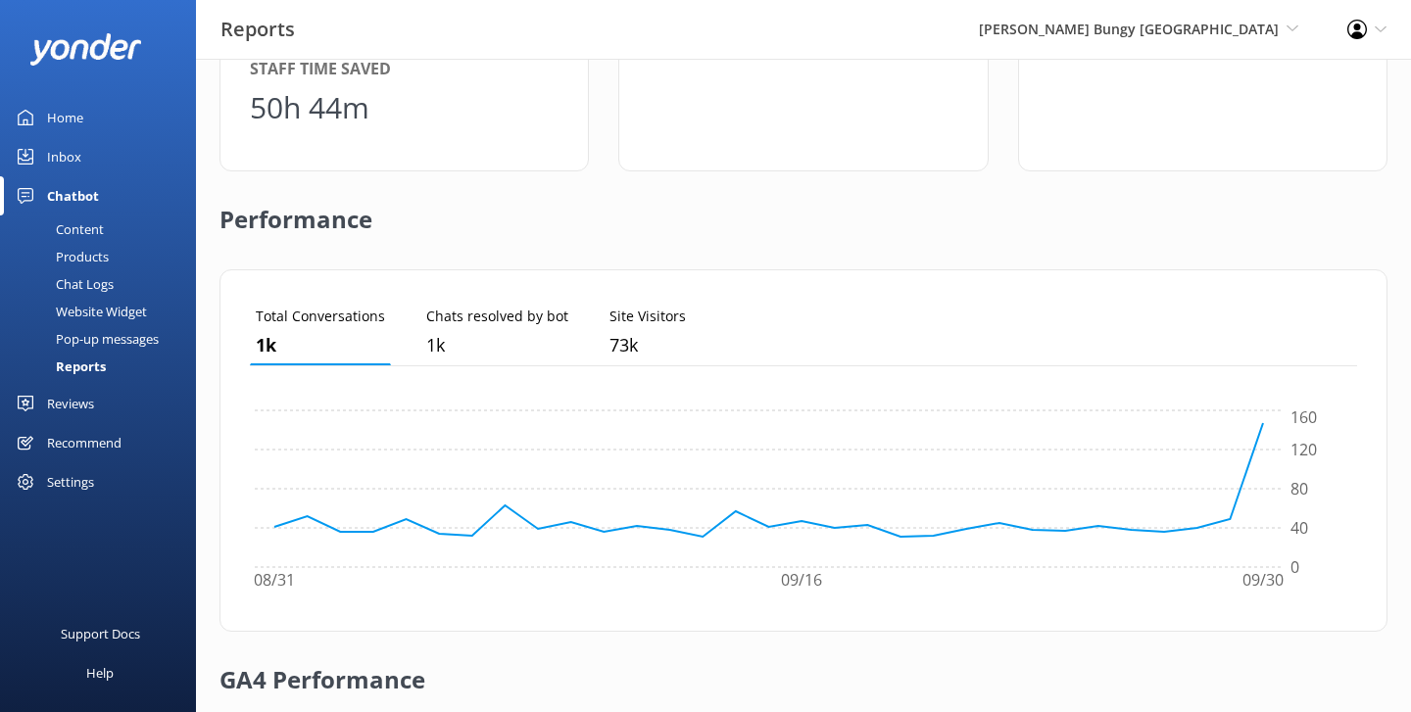
scroll to position [0, 0]
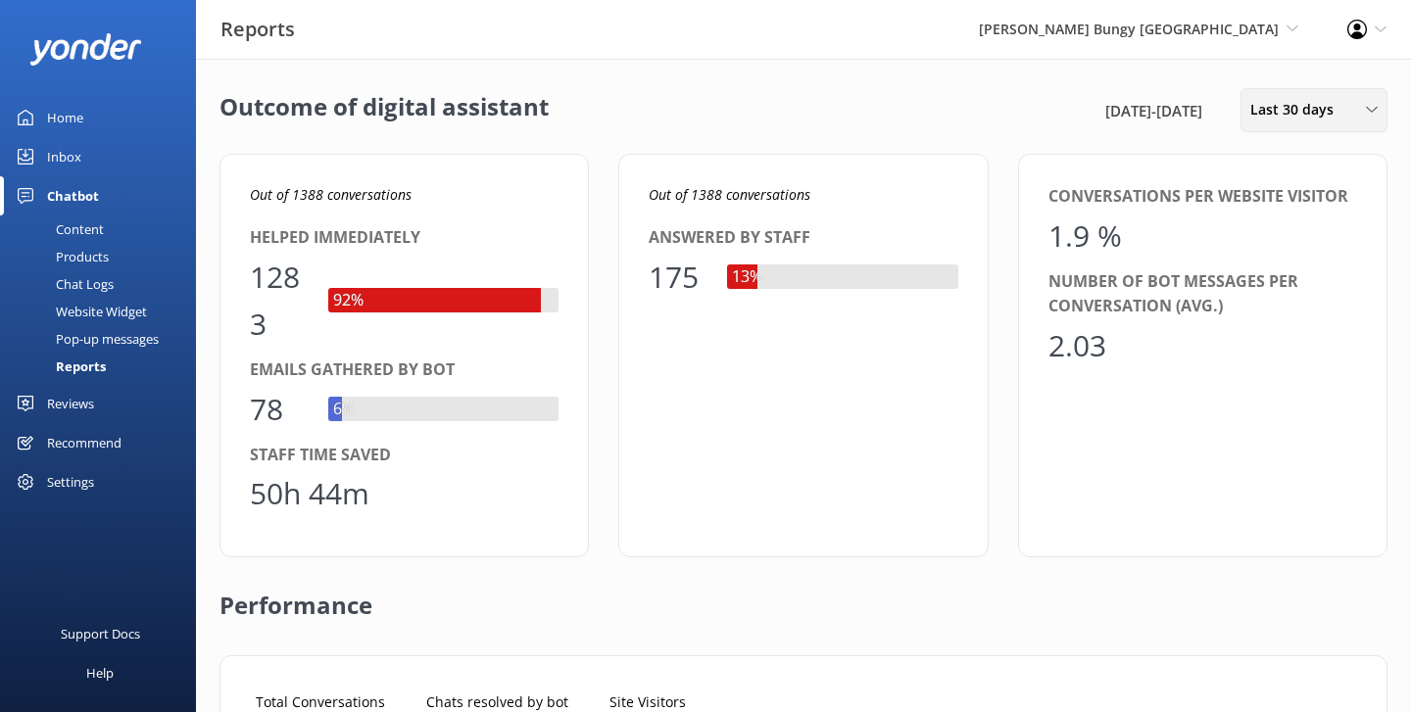
click at [1254, 104] on span "Last 30 days" at bounding box center [1298, 110] width 95 height 22
click at [1262, 272] on div "Last 90 days" at bounding box center [1286, 276] width 70 height 20
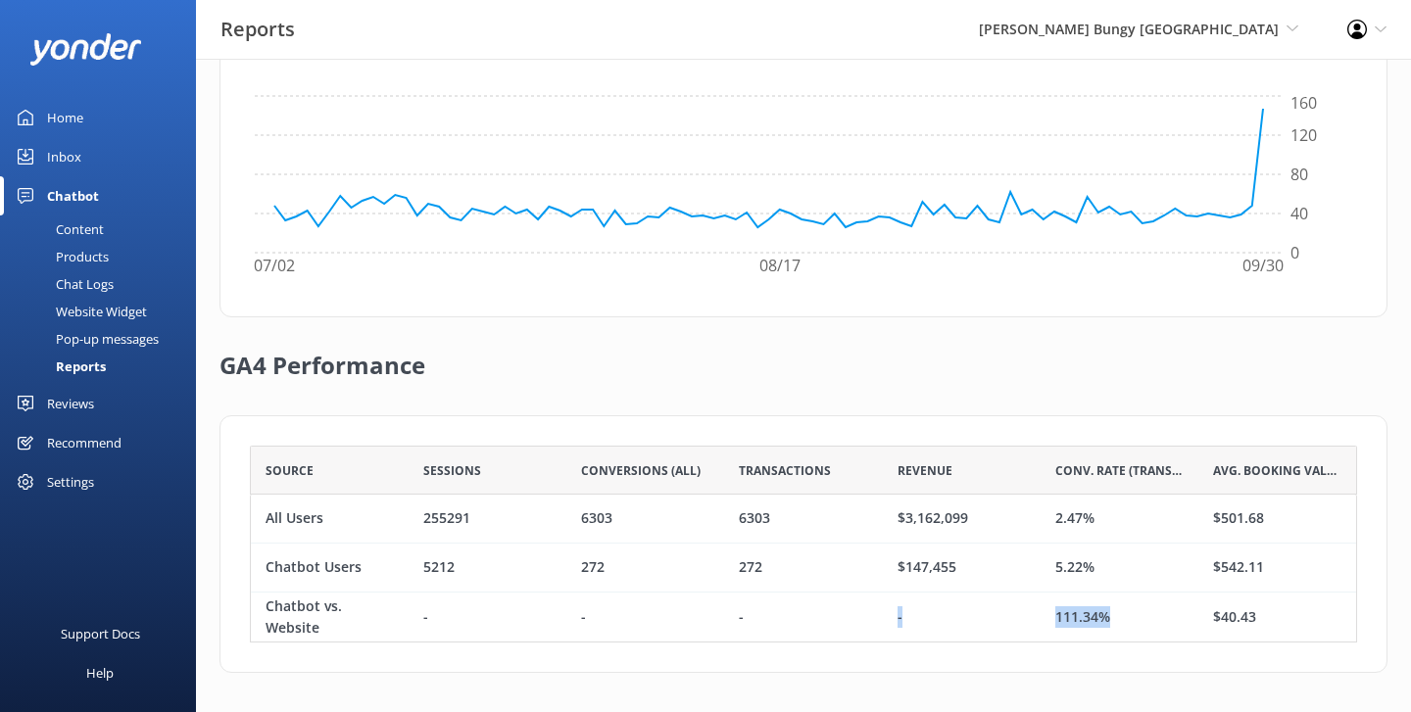
drag, startPoint x: 1113, startPoint y: 623, endPoint x: 1033, endPoint y: 601, distance: 83.5
click at [1033, 601] on div "Chatbot vs. Website - - - - 111.34% $40.43" at bounding box center [803, 617] width 1107 height 49
click at [1078, 409] on div "GA4 Performance" at bounding box center [804, 367] width 1168 height 98
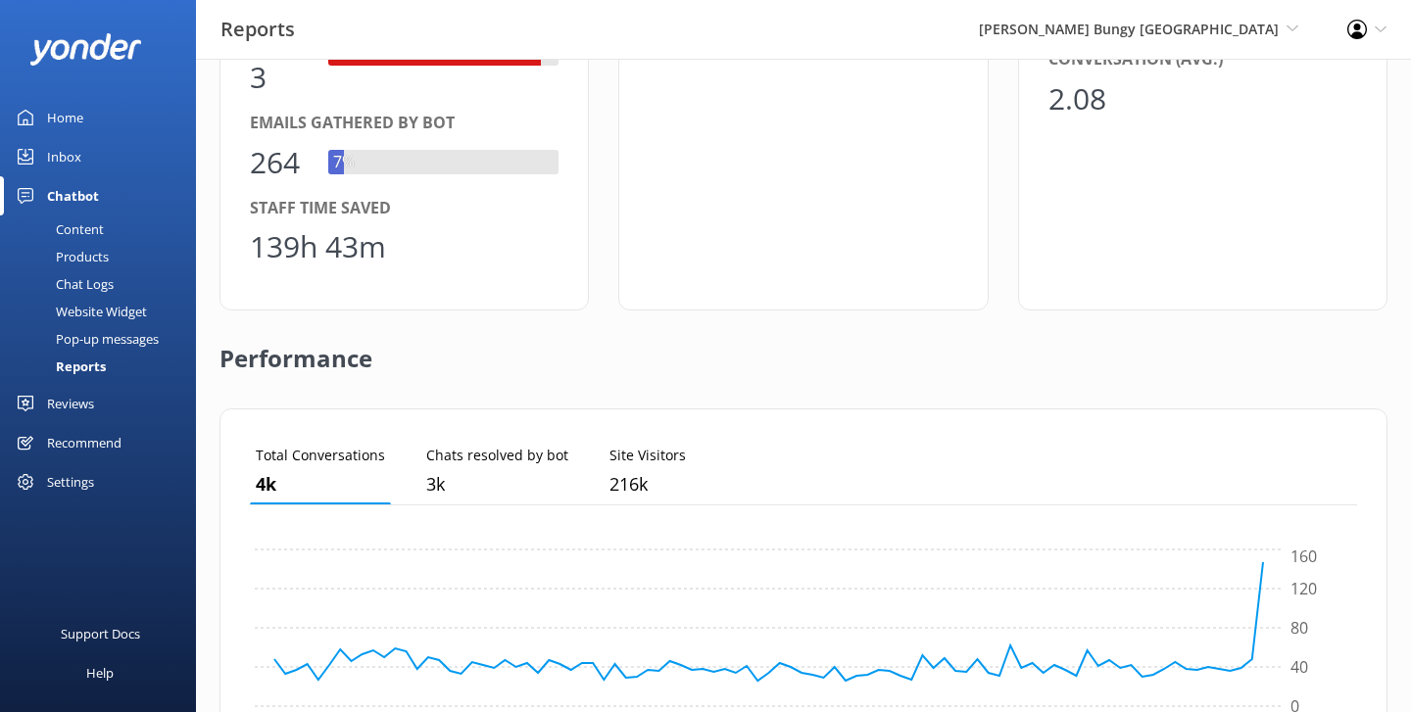
scroll to position [0, 0]
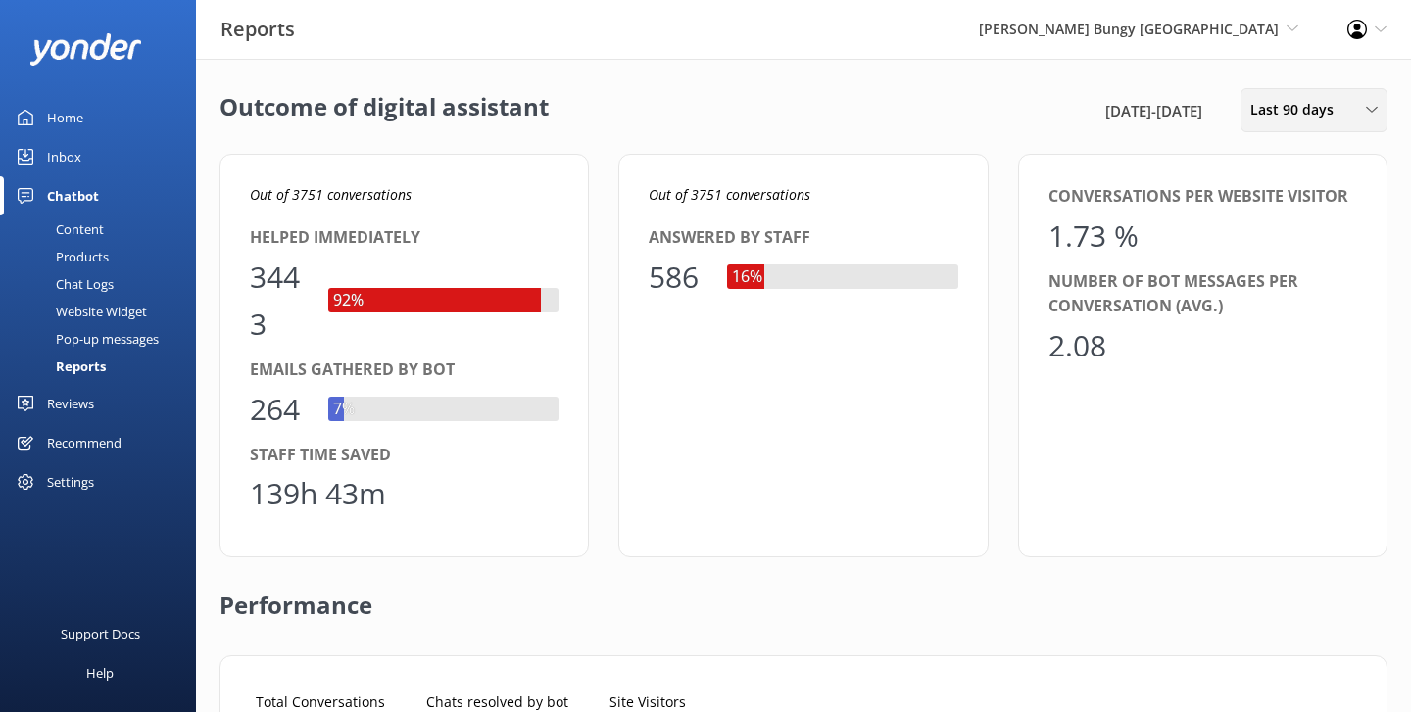
click at [1299, 105] on span "Last 90 days" at bounding box center [1298, 110] width 95 height 22
click at [1294, 191] on div "Last 30 days" at bounding box center [1286, 196] width 70 height 20
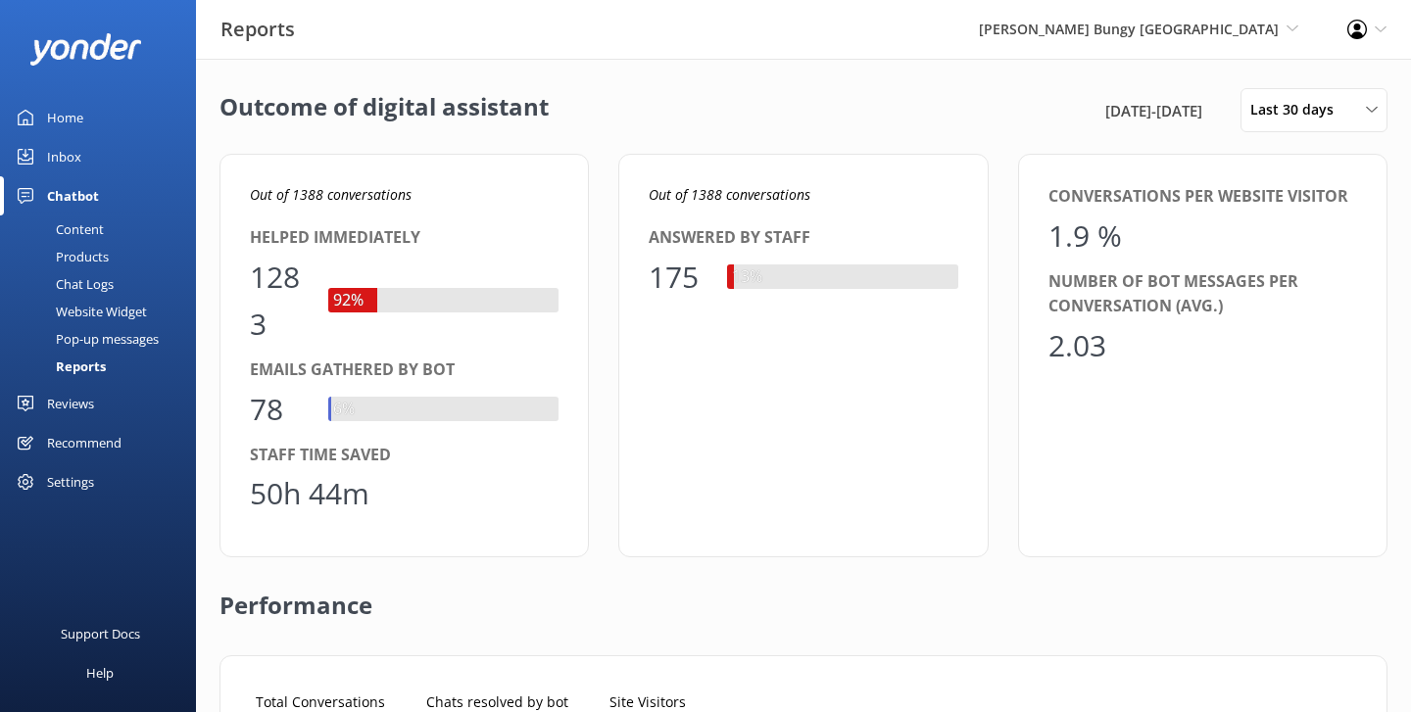
scroll to position [197, 1107]
click at [530, 19] on div "Reports AJ Hackett Bungy New Zealand Yonder Zipline Yonder demo Yonder Luxury S…" at bounding box center [705, 29] width 1411 height 59
click at [62, 122] on div "Home" at bounding box center [65, 117] width 36 height 39
